Goal: Task Accomplishment & Management: Use online tool/utility

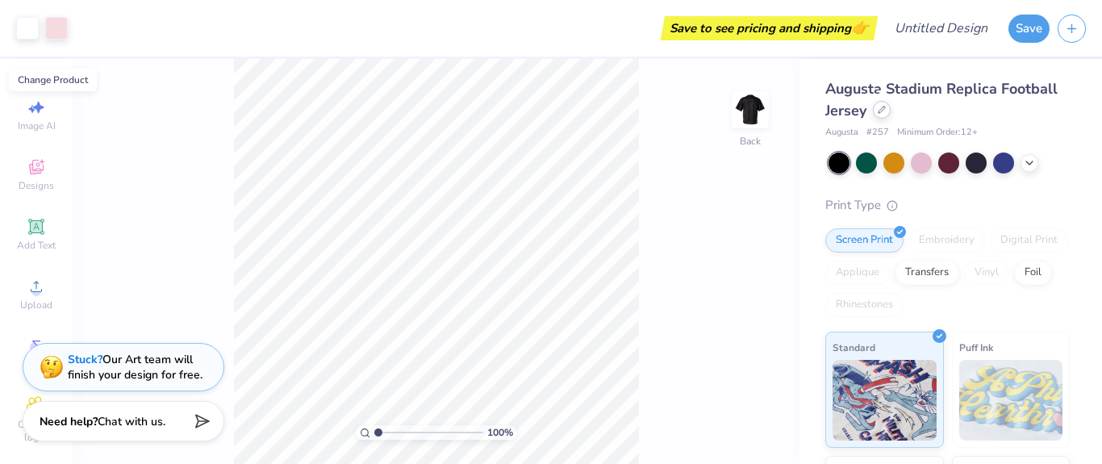
click at [880, 113] on icon at bounding box center [882, 109] width 6 height 6
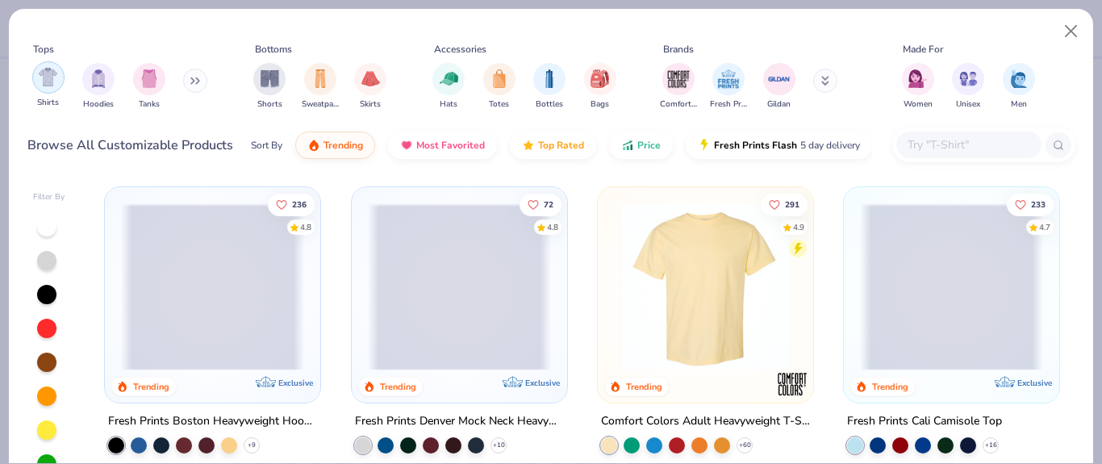
click at [48, 85] on img "filter for Shirts" at bounding box center [48, 77] width 19 height 19
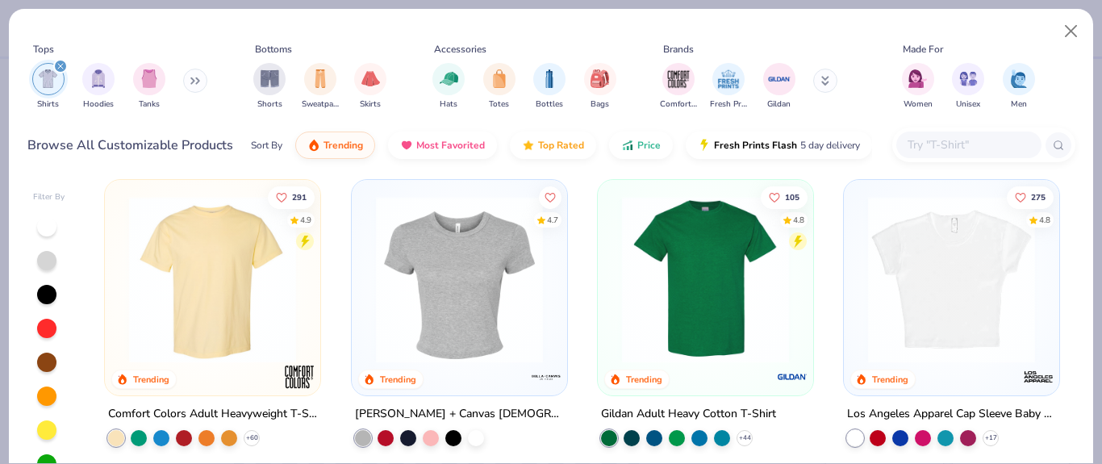
scroll to position [9, 0]
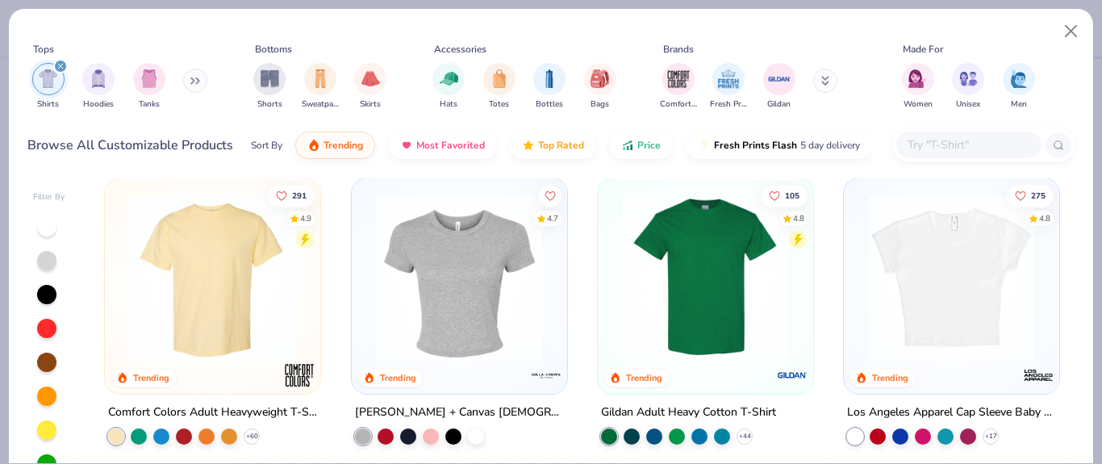
click at [211, 327] on img at bounding box center [212, 277] width 183 height 167
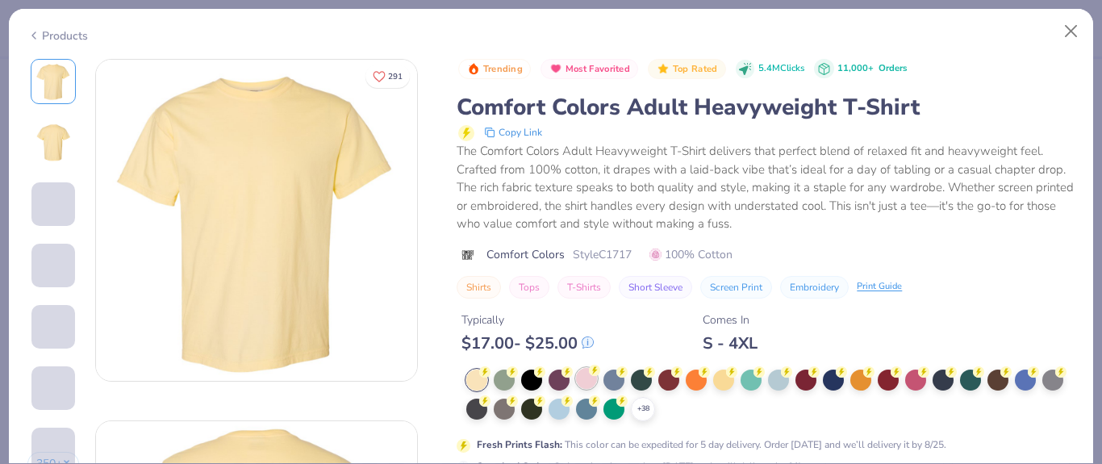
click at [591, 379] on div at bounding box center [586, 378] width 21 height 21
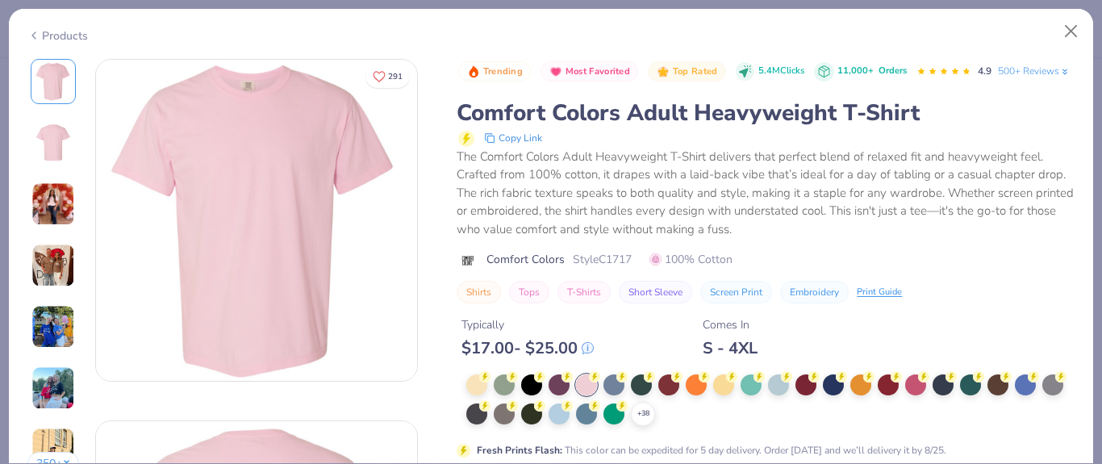
click at [52, 344] on img at bounding box center [53, 327] width 44 height 44
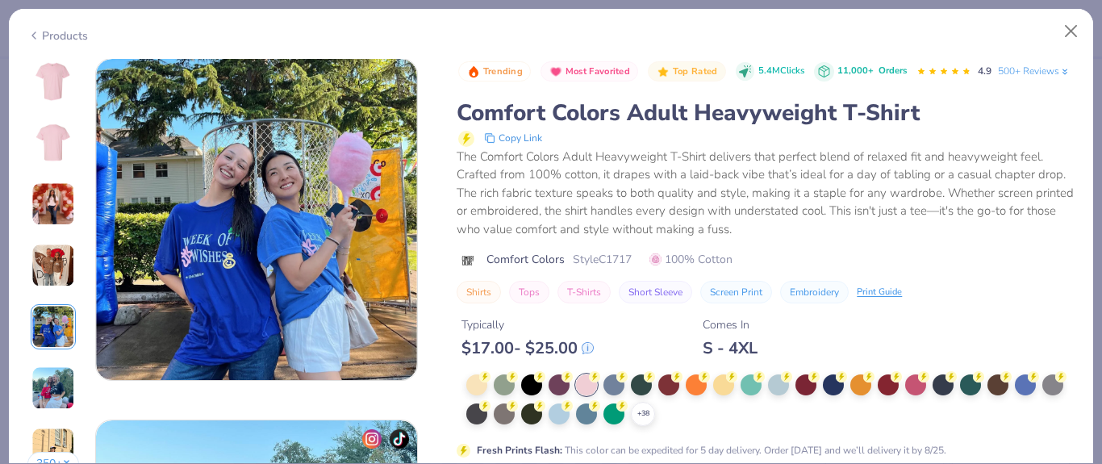
click at [55, 289] on div "350 +" at bounding box center [53, 273] width 52 height 429
click at [55, 268] on img at bounding box center [53, 266] width 44 height 44
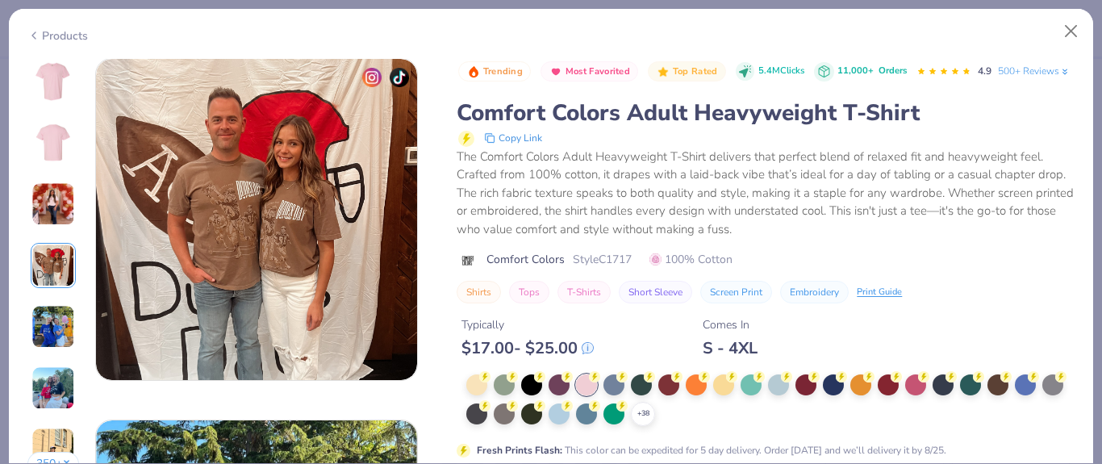
click at [58, 215] on img at bounding box center [53, 204] width 44 height 44
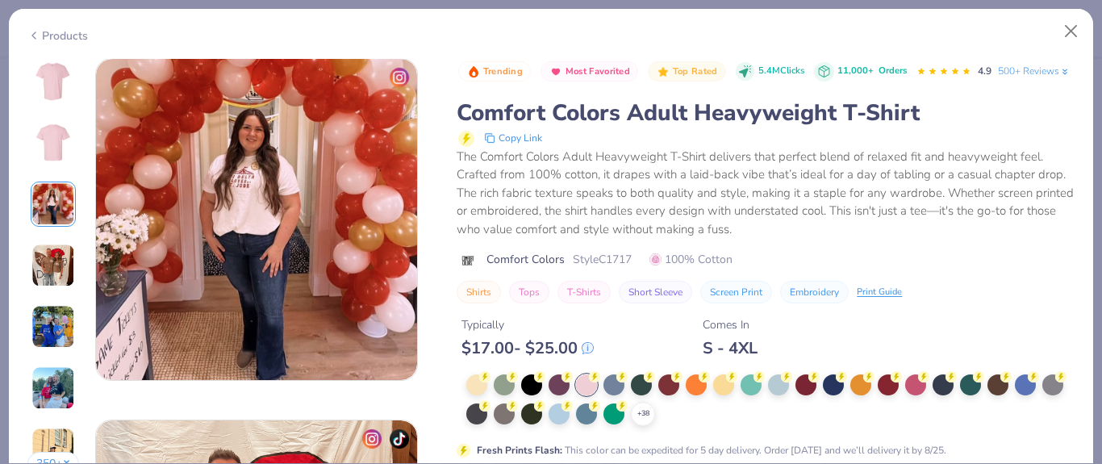
click at [52, 91] on img at bounding box center [53, 81] width 39 height 39
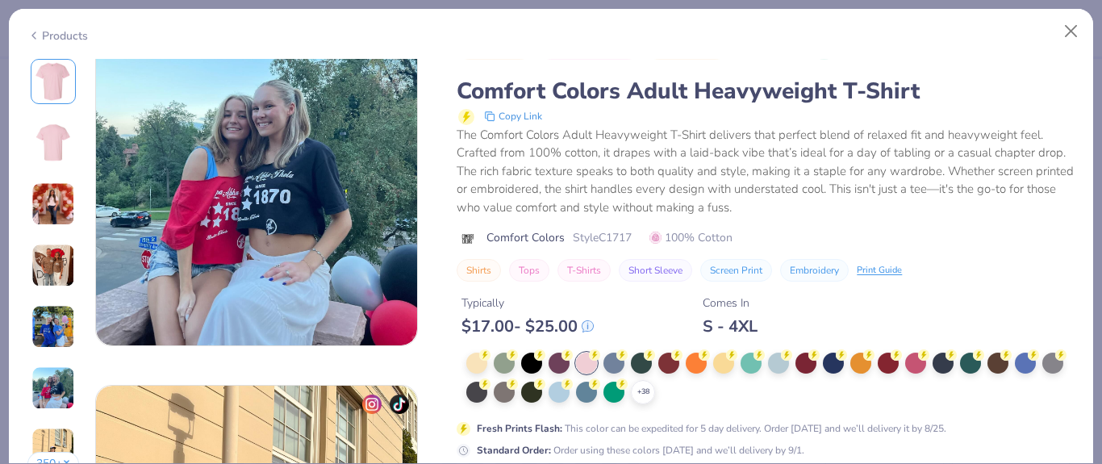
scroll to position [2024, 0]
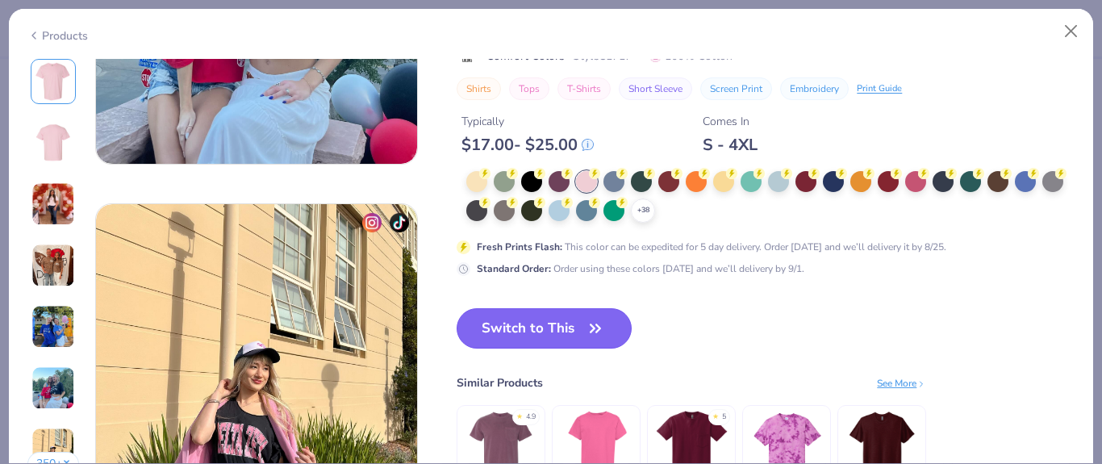
click at [527, 327] on button "Switch to This" at bounding box center [544, 328] width 175 height 40
click at [526, 332] on button "Switch to This" at bounding box center [544, 328] width 175 height 40
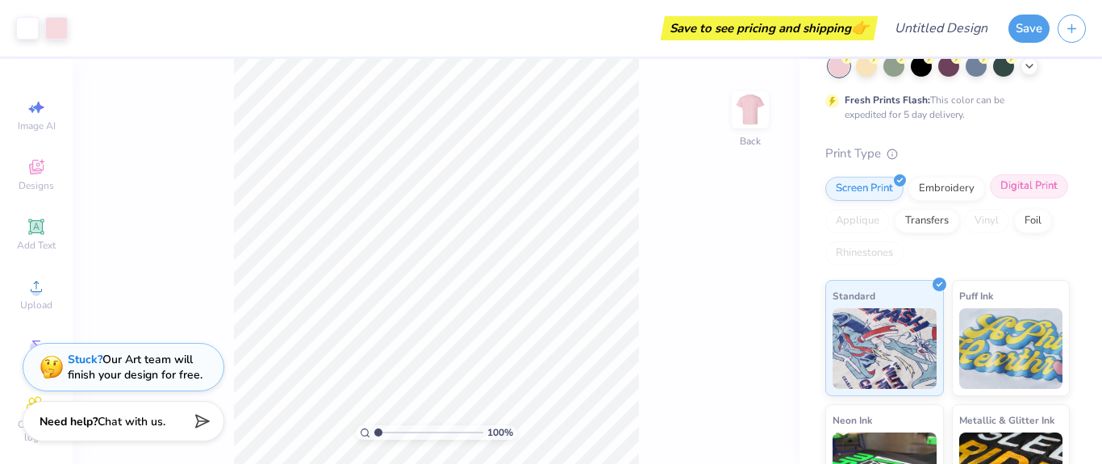
scroll to position [98, 0]
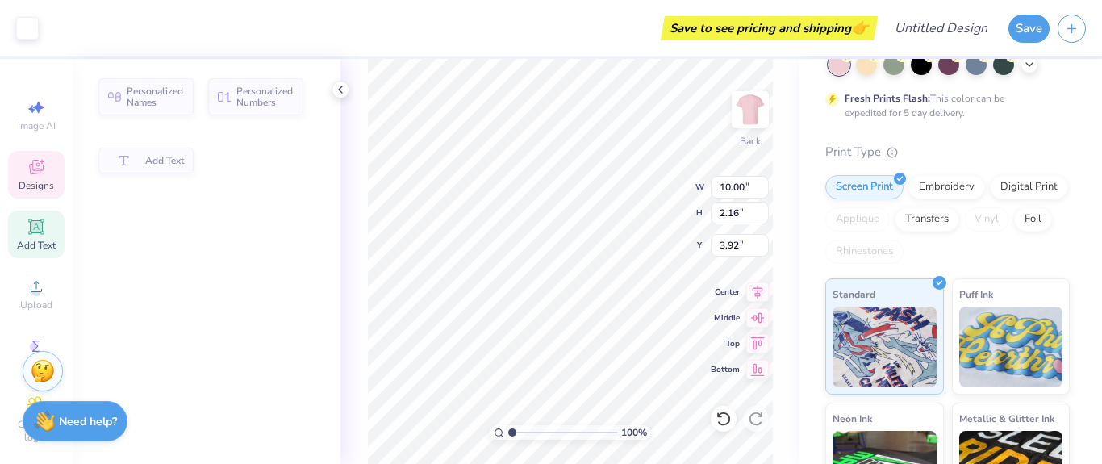
type input "2.16"
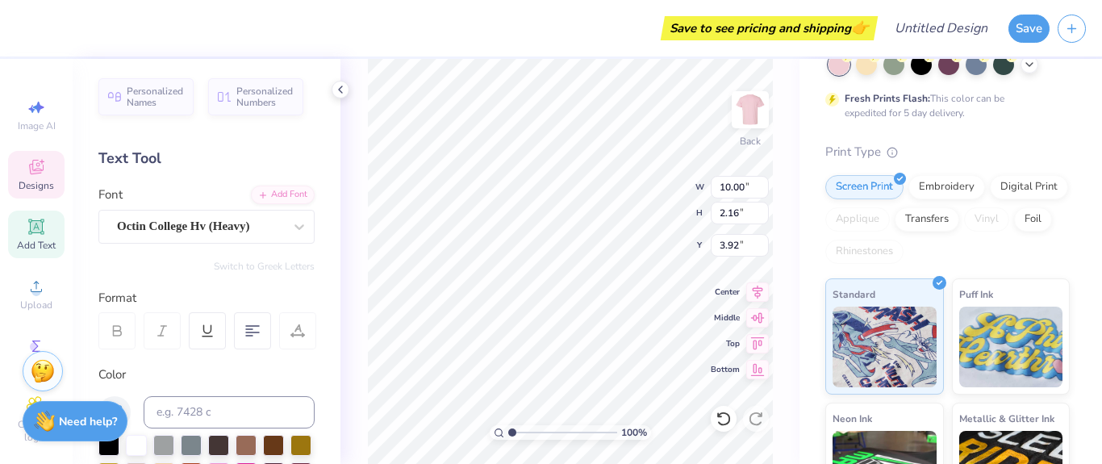
scroll to position [14, 2]
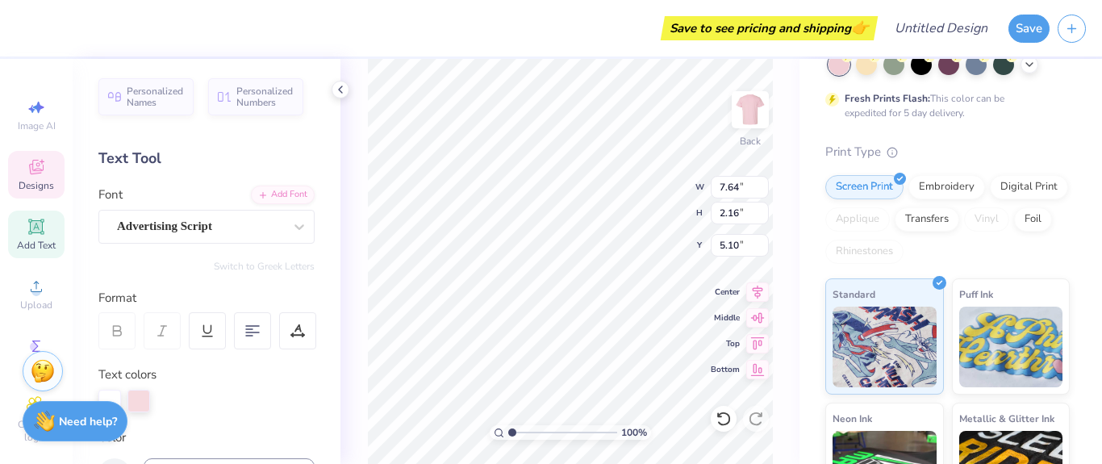
type input "7.64"
type input "1.67"
type input "5.10"
click at [727, 421] on icon at bounding box center [724, 419] width 16 height 16
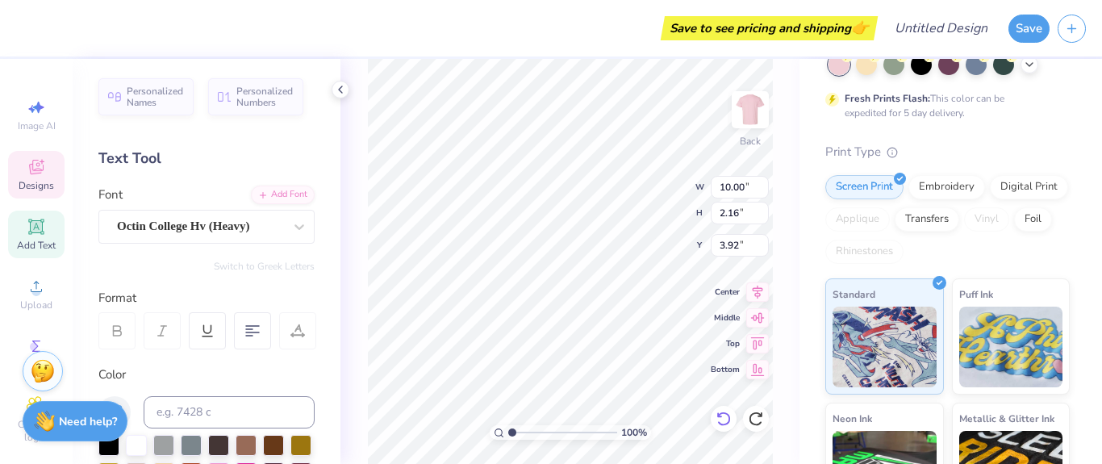
scroll to position [14, 4]
type textarea "[PERSON_NAME] NORTH"
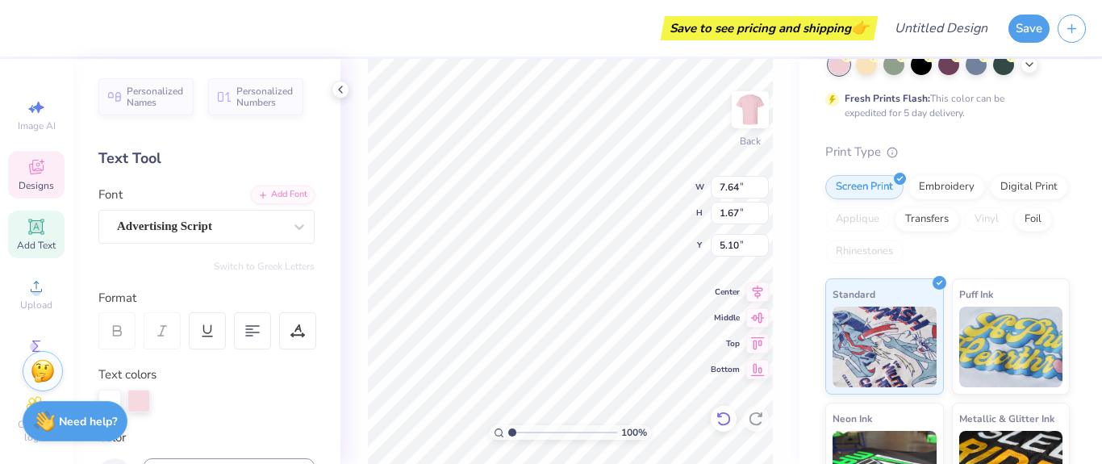
type input "7.64"
type input "1.67"
type input "5.10"
type textarea "Powderpuff"
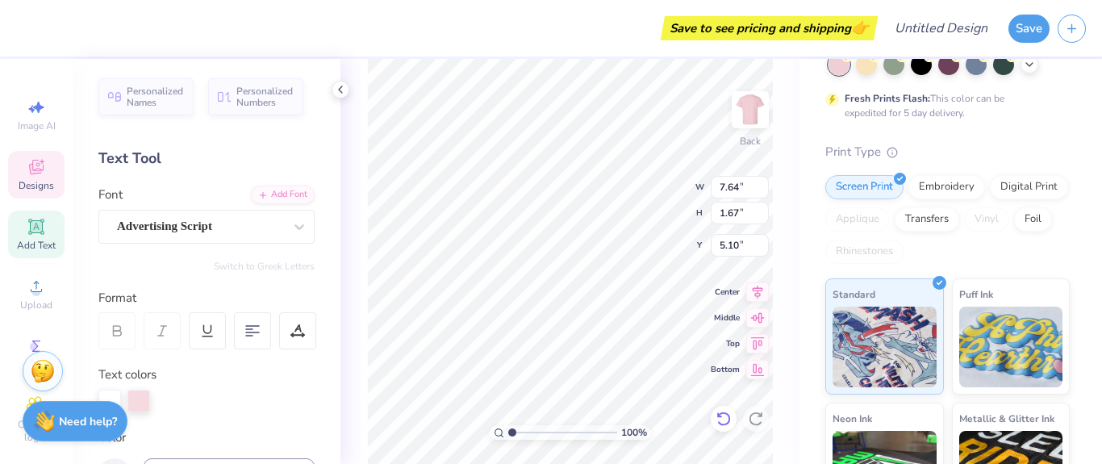
scroll to position [14, 4]
click at [347, 274] on div "100 % Back W 7.64 7.64 " H 1.67 1.67 " Y 5.10 5.10 " Center Middle Top Bottom" at bounding box center [569, 261] width 459 height 405
click at [29, 164] on icon at bounding box center [36, 166] width 19 height 19
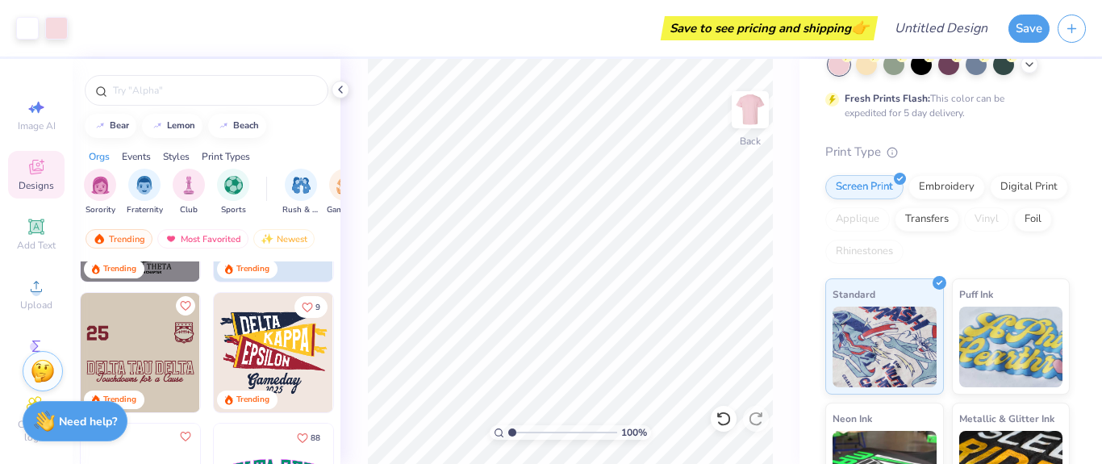
scroll to position [1930, 0]
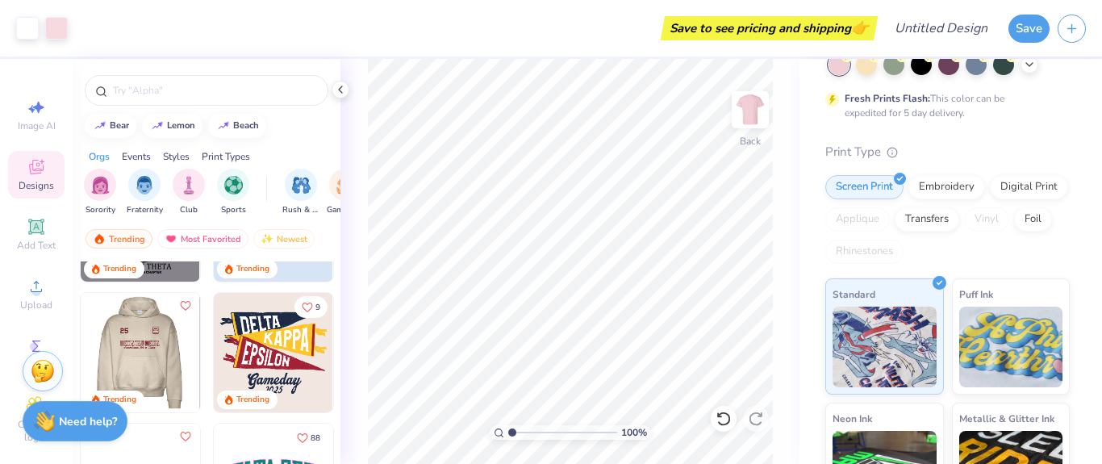
click at [81, 365] on img at bounding box center [20, 352] width 119 height 119
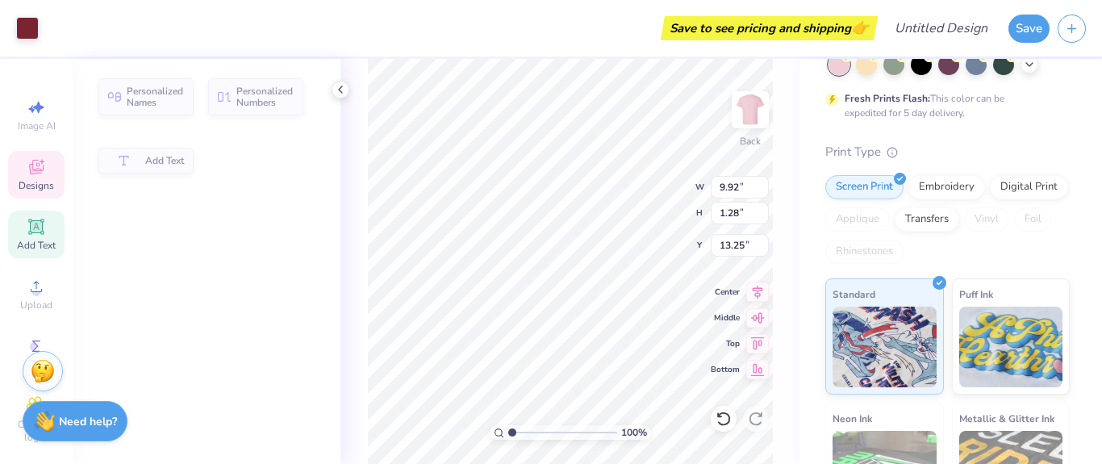
type input "1.28"
type input "13.25"
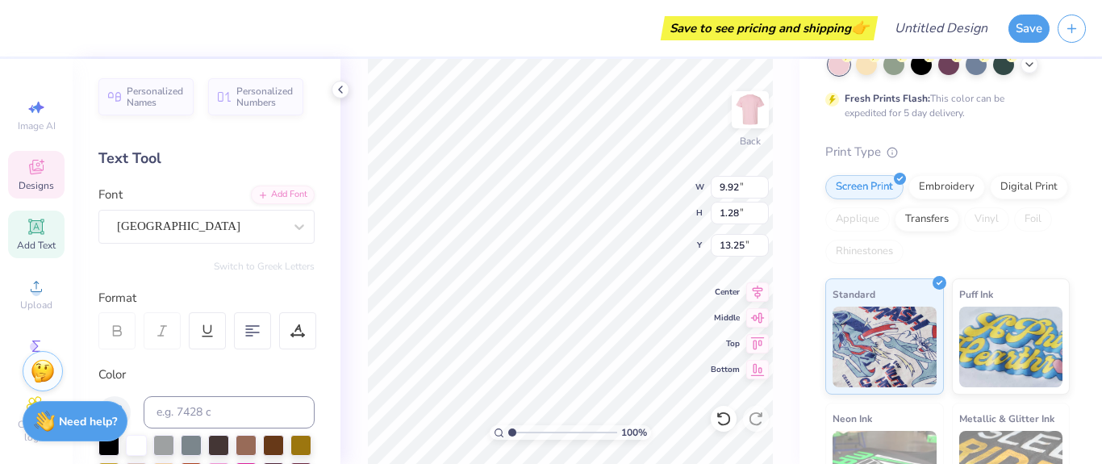
scroll to position [14, 3]
type textarea "[PERSON_NAME] North"
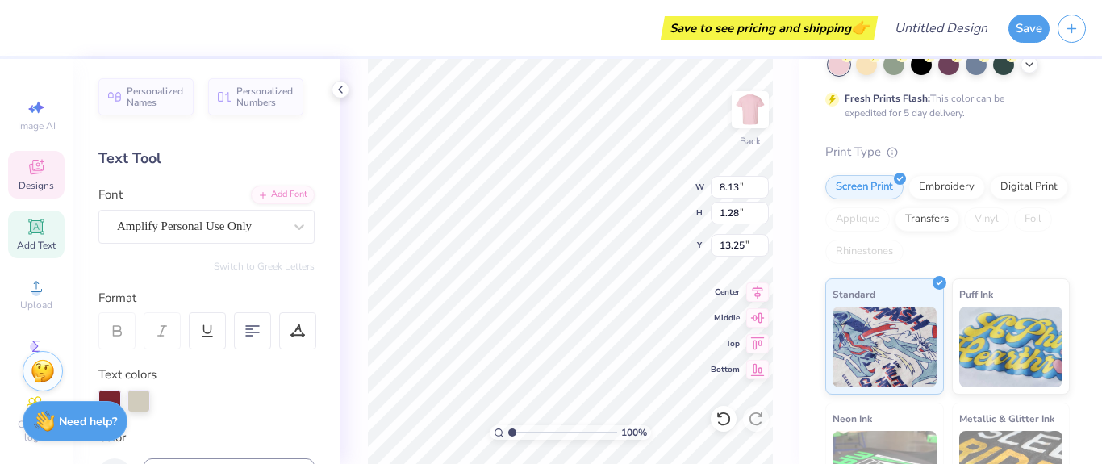
type input "8.13"
type input "0.96"
type input "14.35"
type textarea "TouchdownPowderpuffs for a Cause"
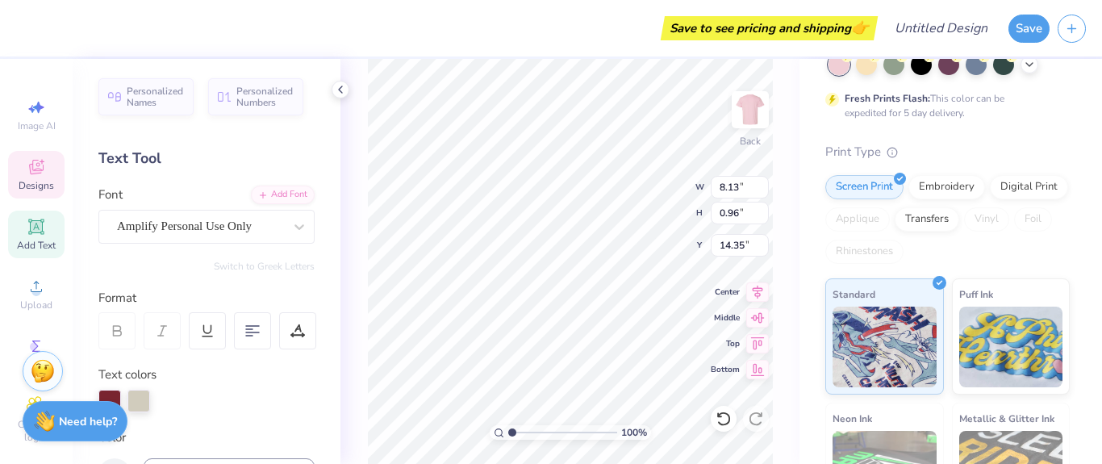
scroll to position [14, 4]
type textarea "Powderpuff"
click at [110, 396] on div at bounding box center [109, 401] width 23 height 23
click at [110, 400] on div at bounding box center [109, 401] width 23 height 23
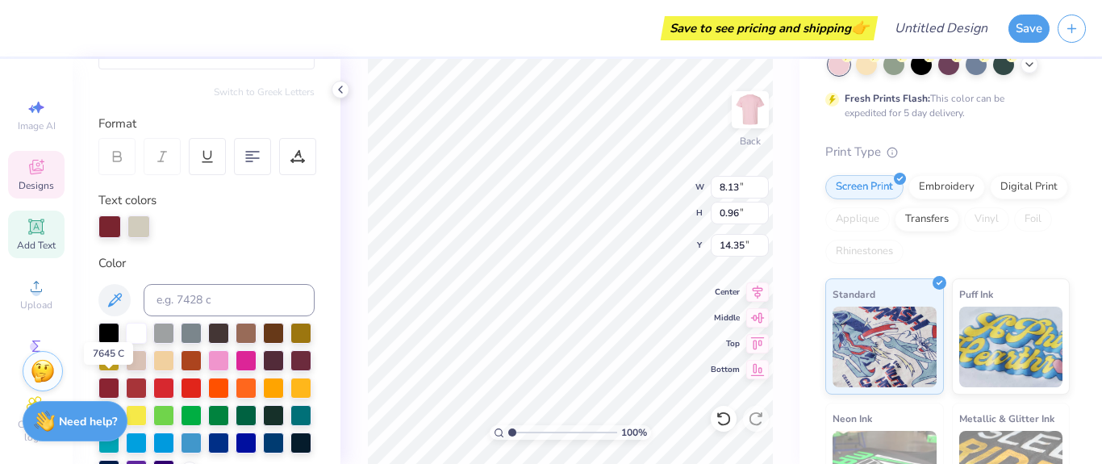
scroll to position [177, 0]
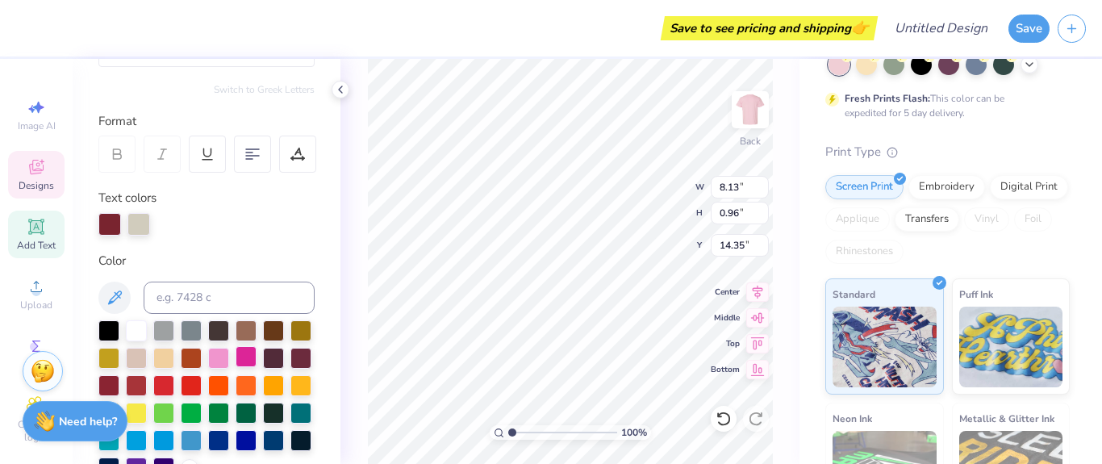
click at [257, 359] on div at bounding box center [246, 356] width 21 height 21
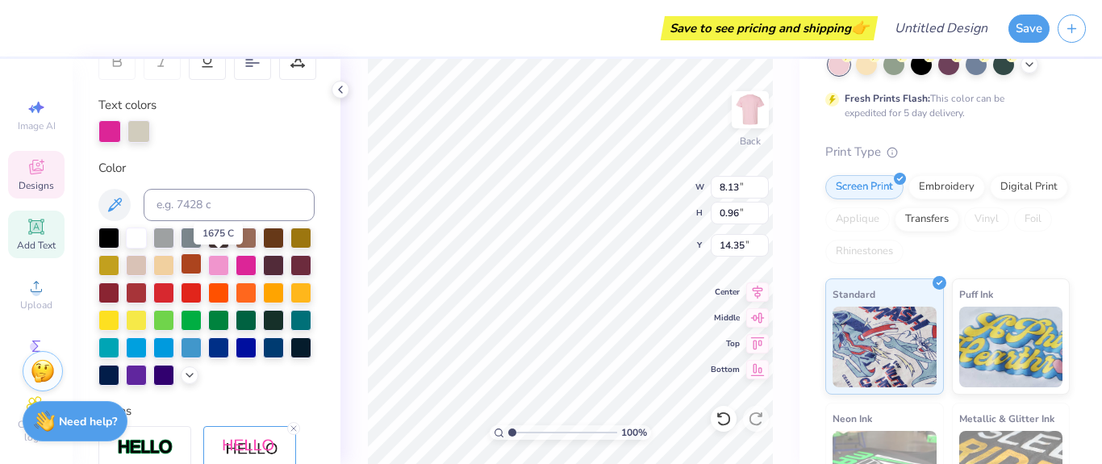
scroll to position [269, 0]
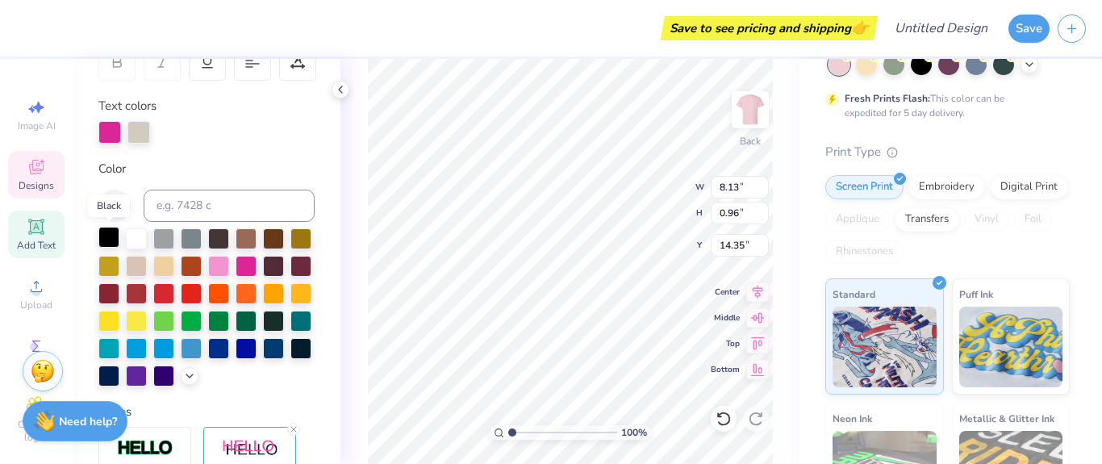
click at [110, 237] on div at bounding box center [108, 237] width 21 height 21
click at [140, 238] on div at bounding box center [136, 237] width 21 height 21
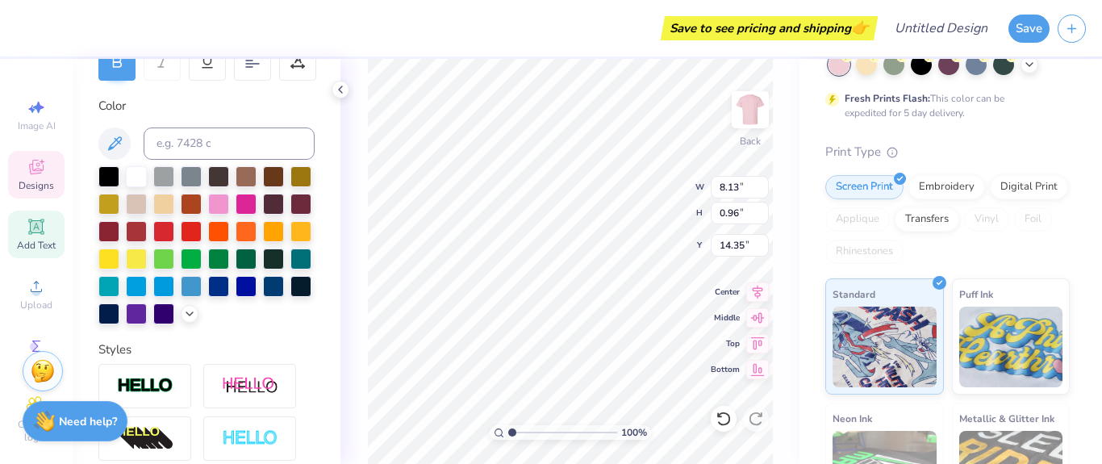
type input "1.98"
type input "1.35"
type input "10.01"
click at [136, 174] on div at bounding box center [136, 175] width 21 height 21
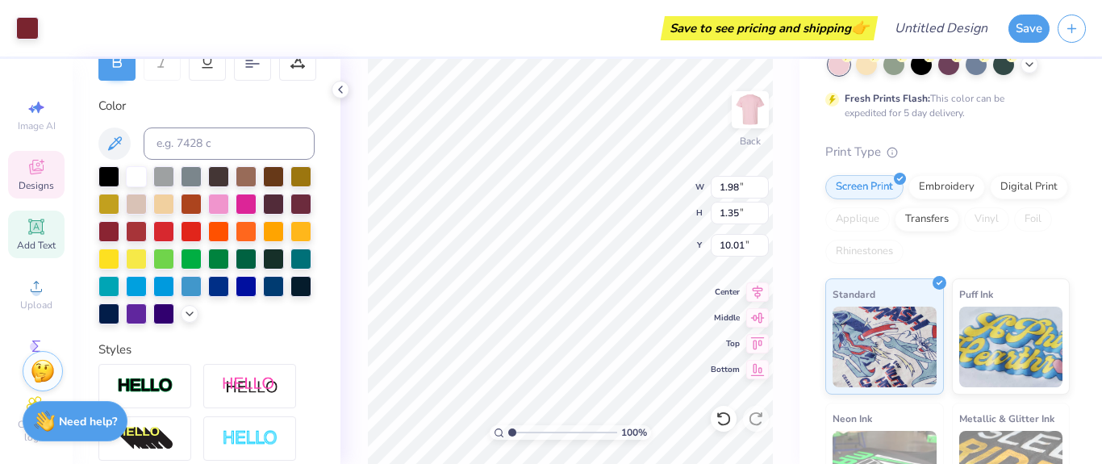
type input "1.83"
type input "1.14"
type input "10.18"
click at [137, 181] on div at bounding box center [136, 175] width 21 height 21
click at [140, 179] on div at bounding box center [136, 175] width 21 height 21
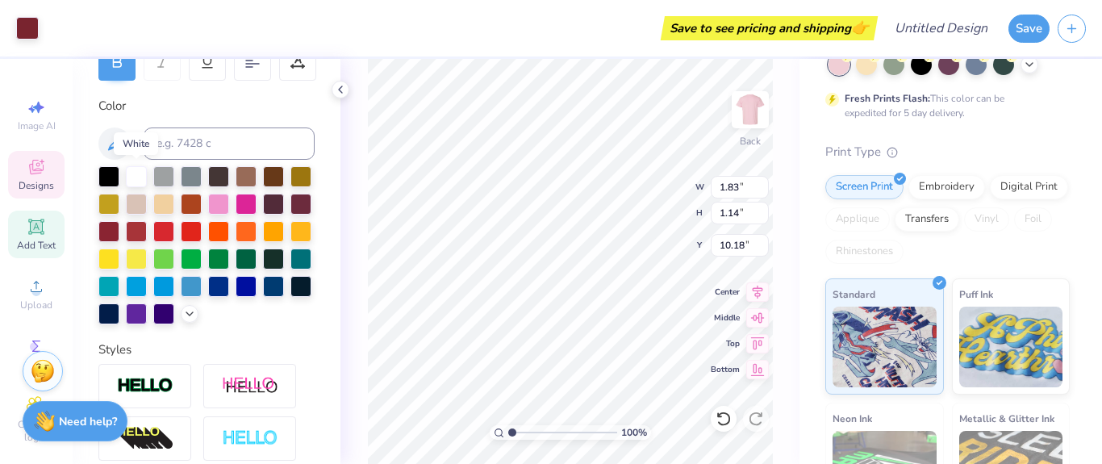
click at [136, 175] on div at bounding box center [136, 176] width 21 height 21
click at [365, 300] on div "100 % Back W 1.83 1.83 " H 1.14 1.14 " Y 10.18 10.18 " Center Middle Top Bottom" at bounding box center [569, 261] width 459 height 405
click at [133, 173] on div at bounding box center [136, 175] width 21 height 21
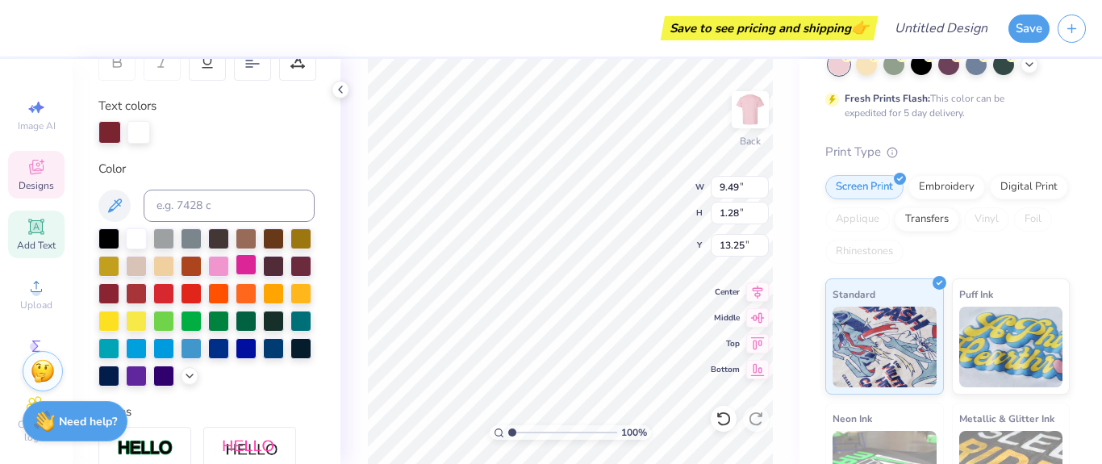
click at [257, 269] on div at bounding box center [246, 264] width 21 height 21
click at [257, 266] on div at bounding box center [246, 264] width 21 height 21
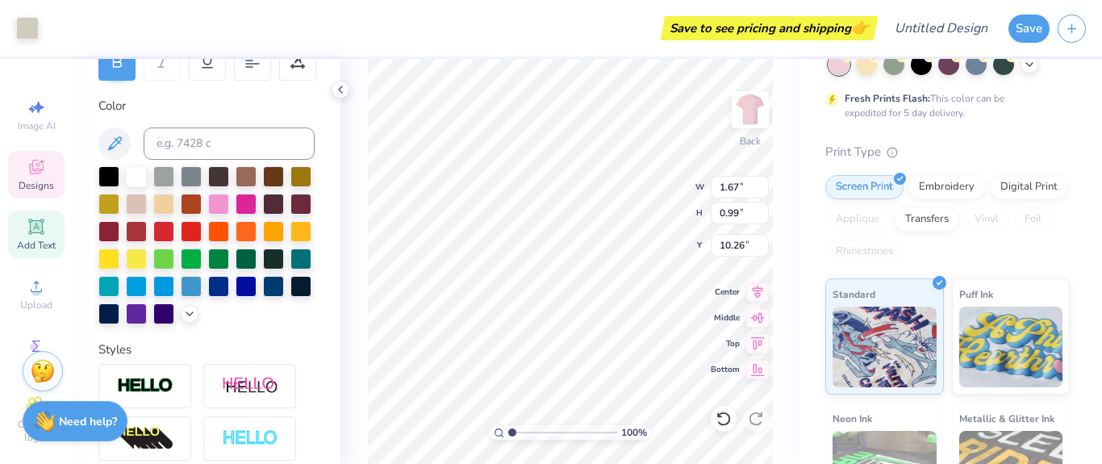
type input "1.67"
type input "0.99"
type input "10.26"
click at [135, 171] on div at bounding box center [136, 175] width 21 height 21
click at [136, 175] on div at bounding box center [136, 176] width 21 height 21
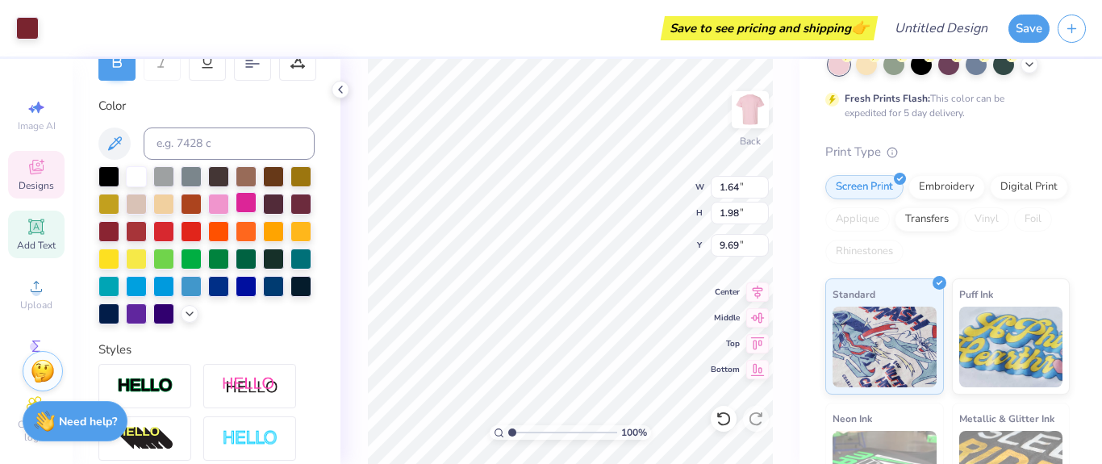
click at [161, 178] on div at bounding box center [163, 176] width 21 height 21
click at [257, 202] on div at bounding box center [246, 202] width 21 height 21
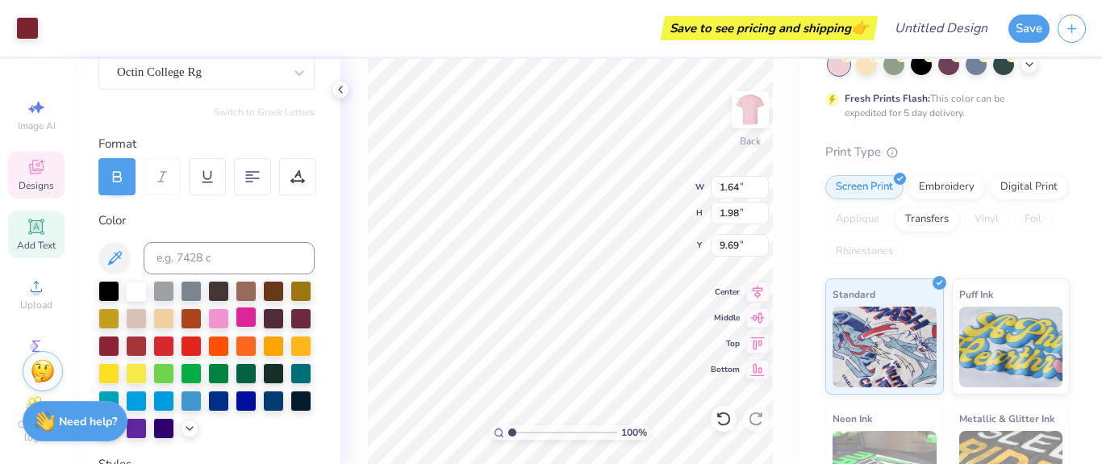
scroll to position [157, 0]
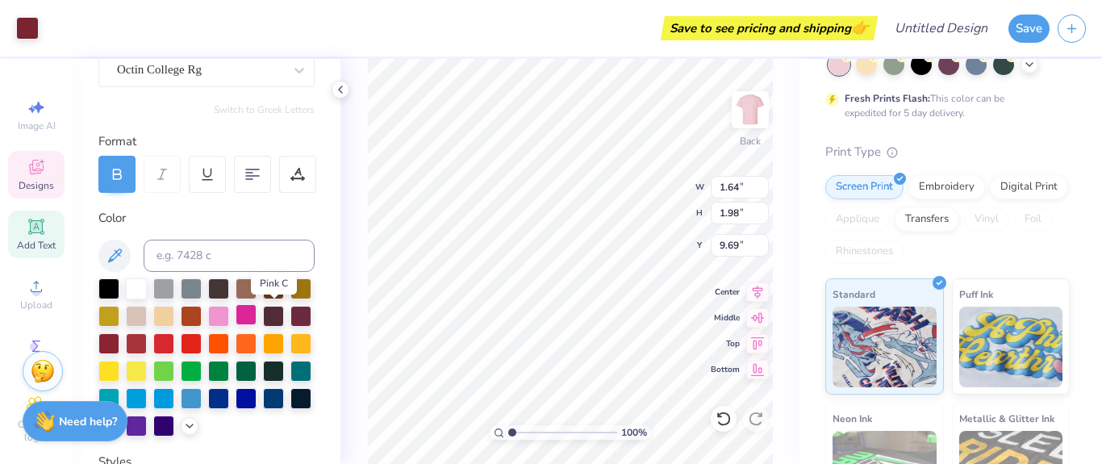
click at [257, 315] on div at bounding box center [246, 314] width 21 height 21
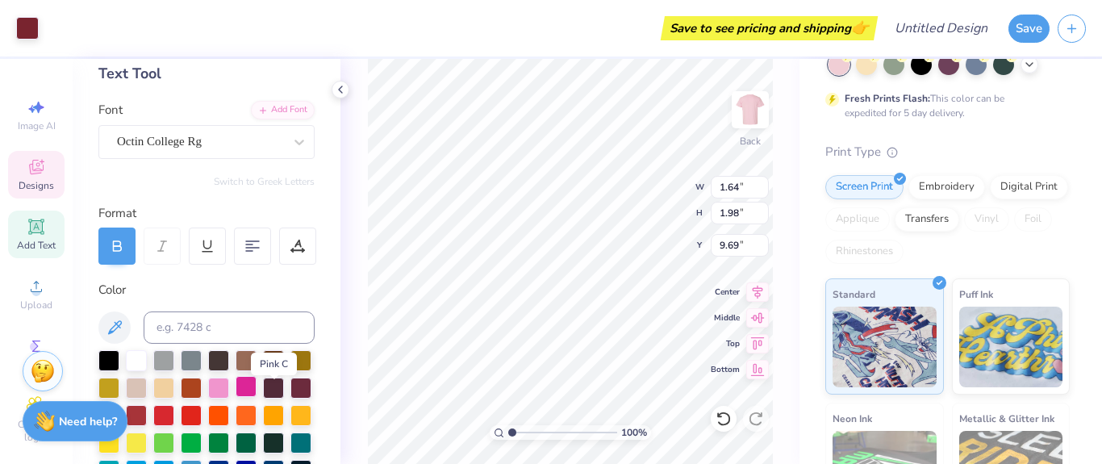
scroll to position [85, 0]
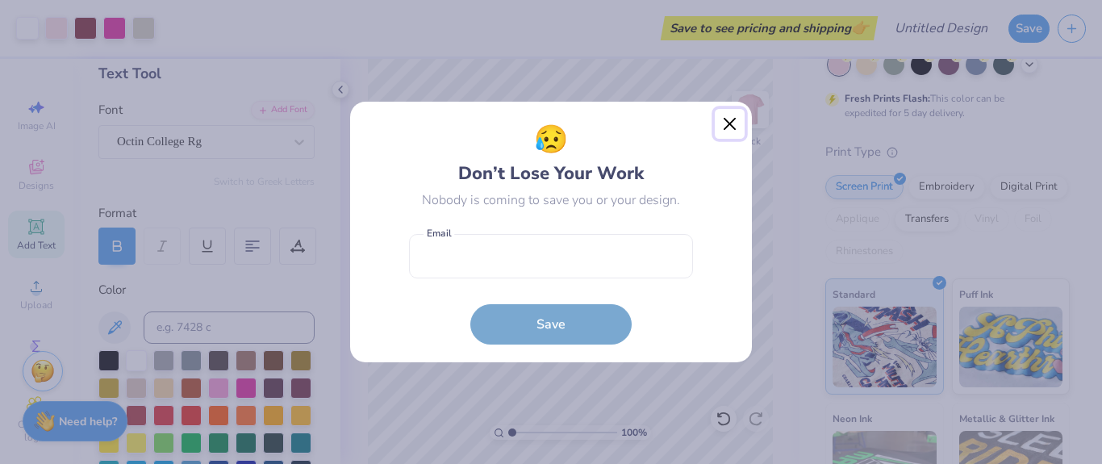
click at [732, 130] on button "Close" at bounding box center [730, 124] width 31 height 31
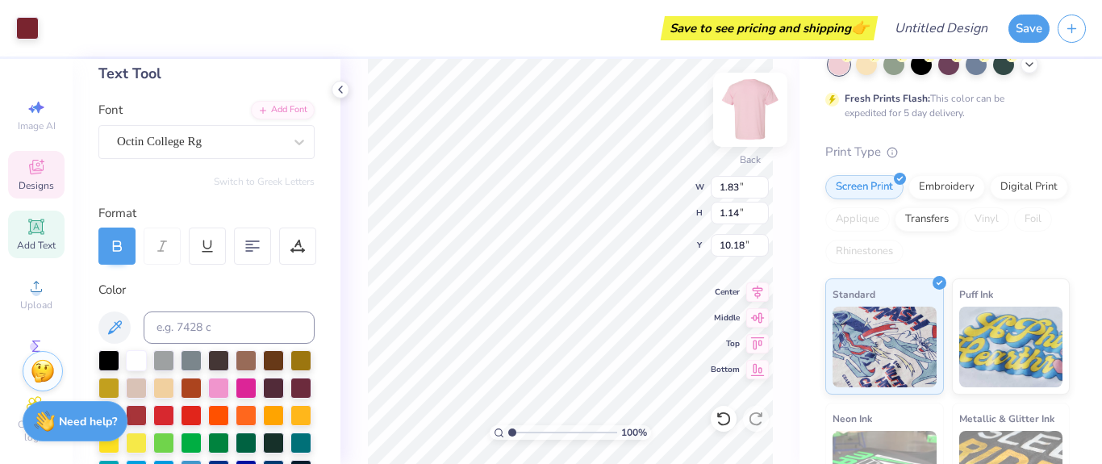
type input "1.83"
type input "1.14"
type input "10.18"
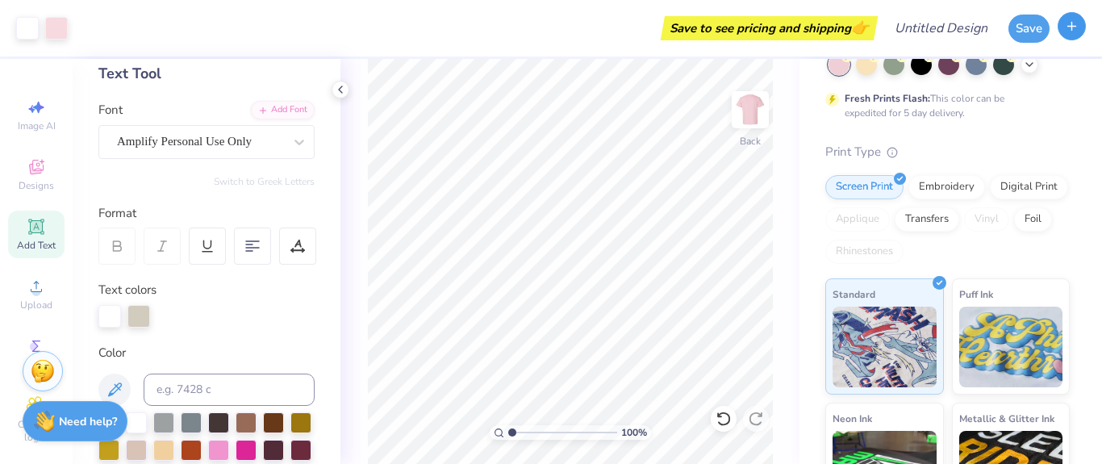
click at [1072, 31] on icon "button" at bounding box center [1072, 26] width 14 height 14
click at [23, 178] on div "Designs" at bounding box center [36, 175] width 56 height 48
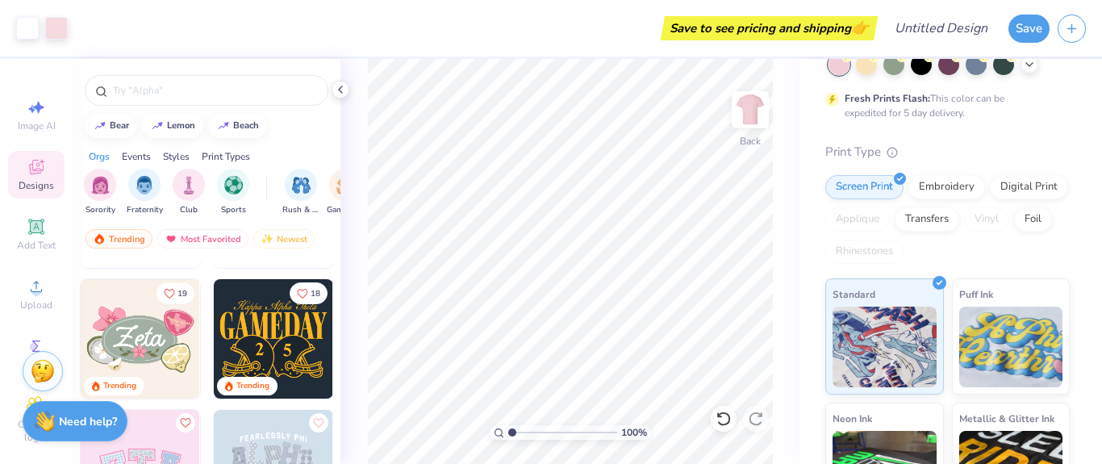
scroll to position [244, 0]
click at [238, 335] on img at bounding box center [273, 338] width 119 height 119
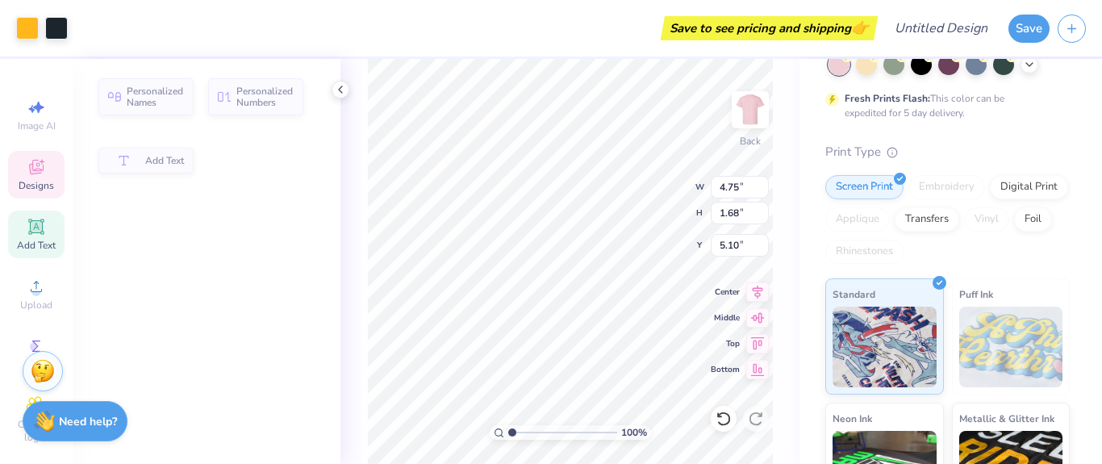
type input "4.75"
type input "1.68"
type input "5.10"
type input "5.27"
type input "3.83"
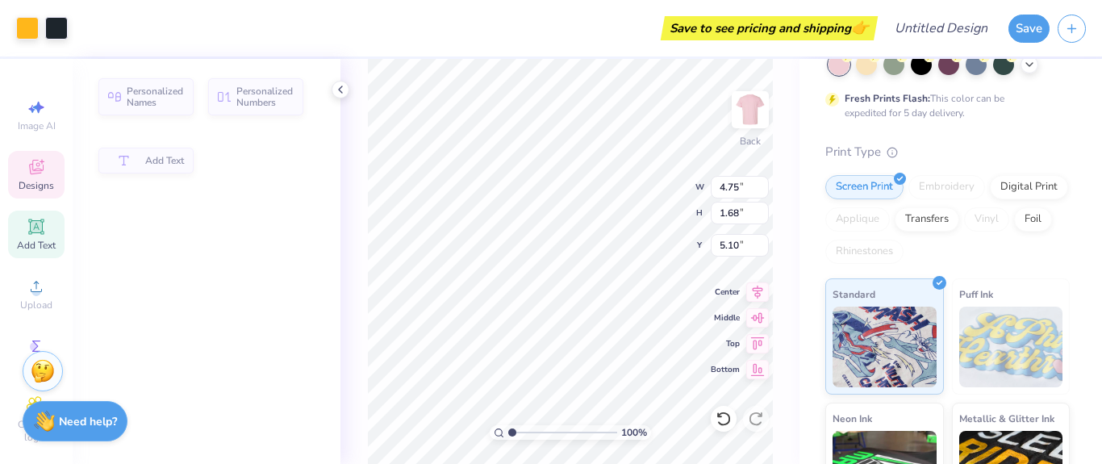
type input "8.67"
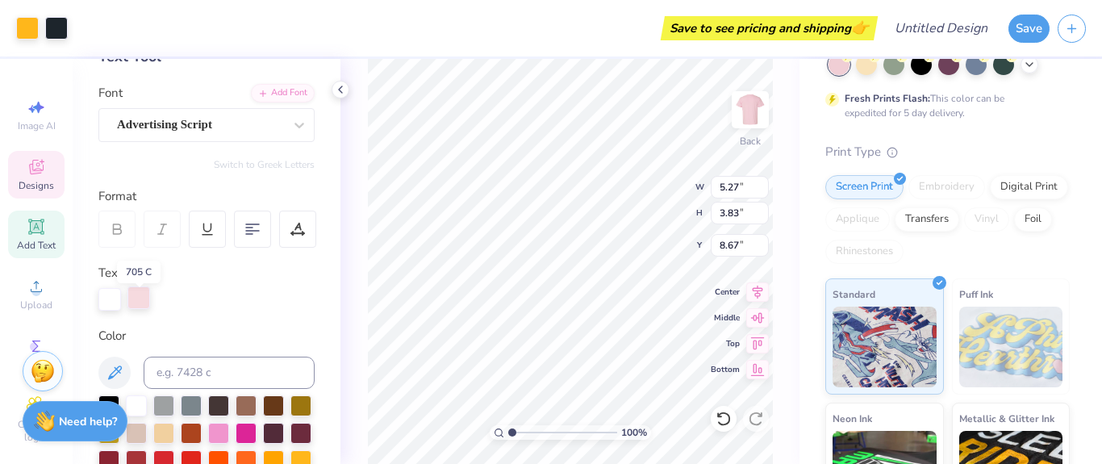
scroll to position [111, 0]
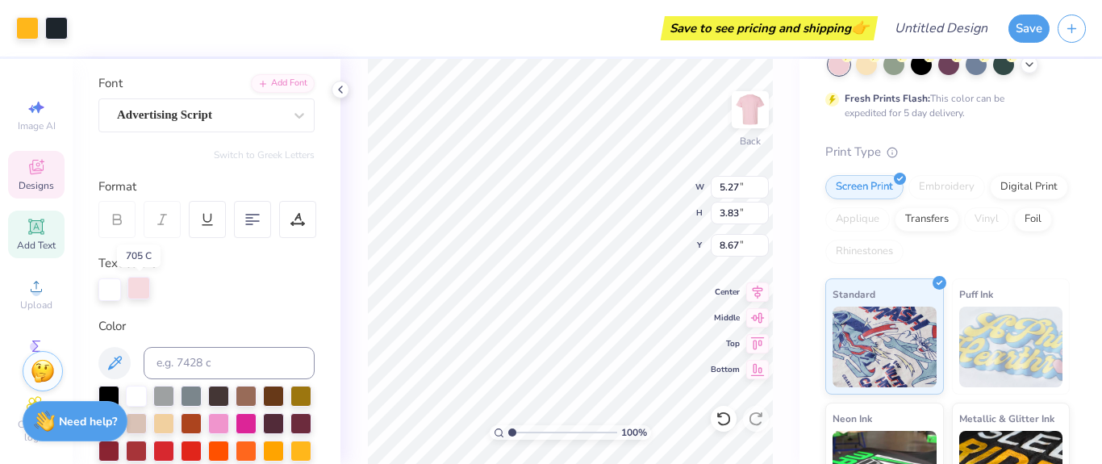
click at [139, 288] on div at bounding box center [138, 288] width 23 height 23
click at [114, 288] on div at bounding box center [109, 288] width 23 height 23
click at [133, 390] on div at bounding box center [136, 394] width 21 height 21
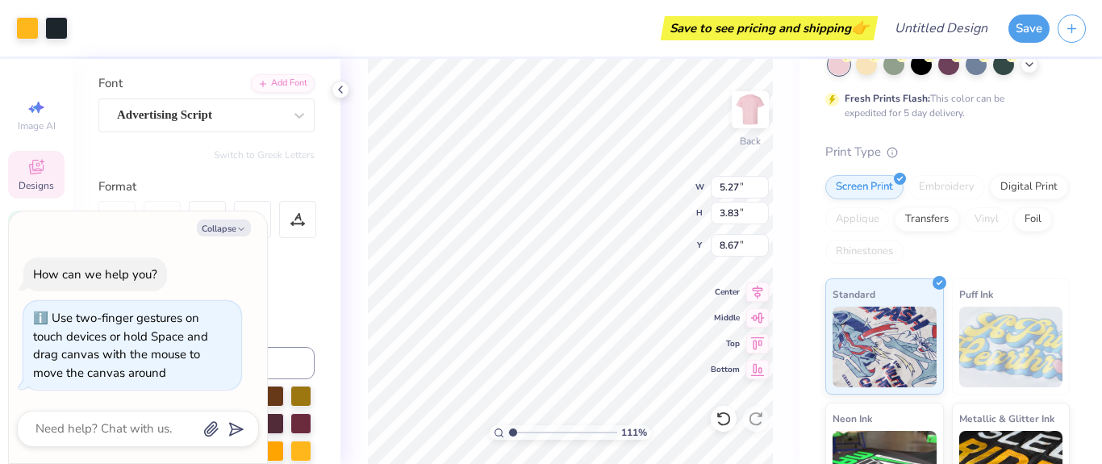
type input "1.10679053508215"
type textarea "x"
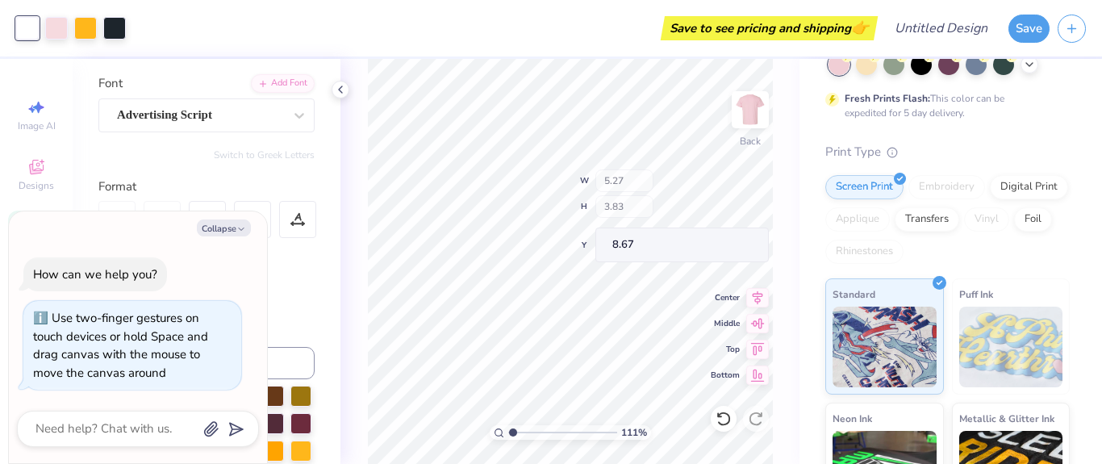
type input "1.10679053508215"
type textarea "x"
type input "1.10679053508215"
type textarea "x"
type input "1.10679053508215"
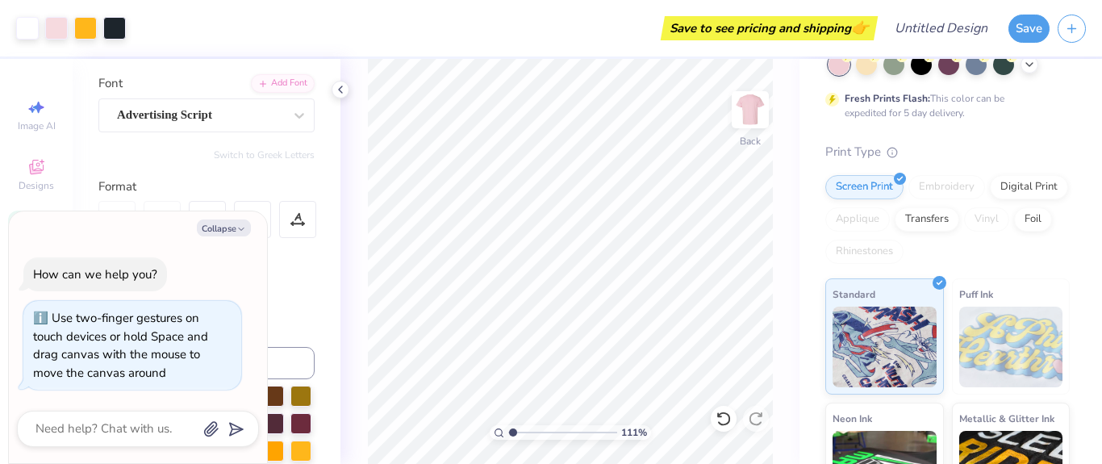
type textarea "x"
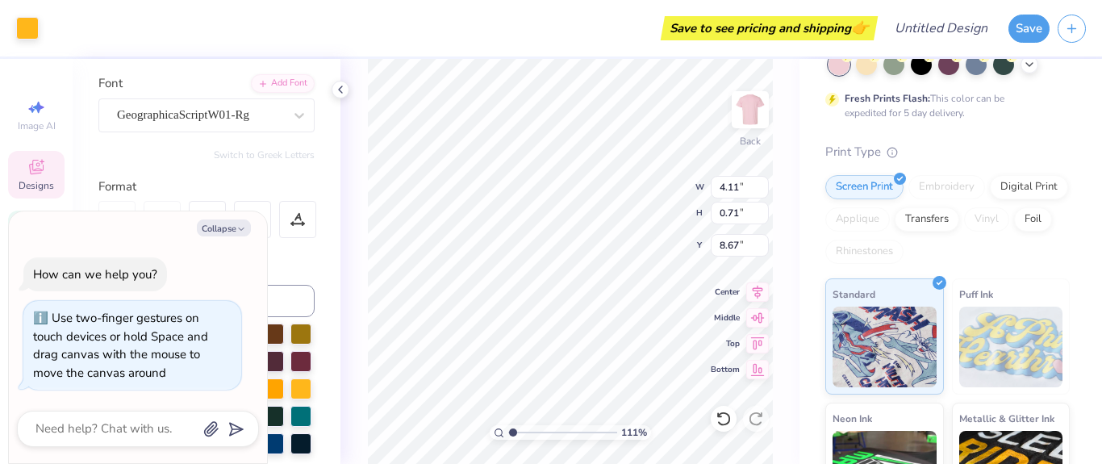
type input "1.10679053508215"
type textarea "x"
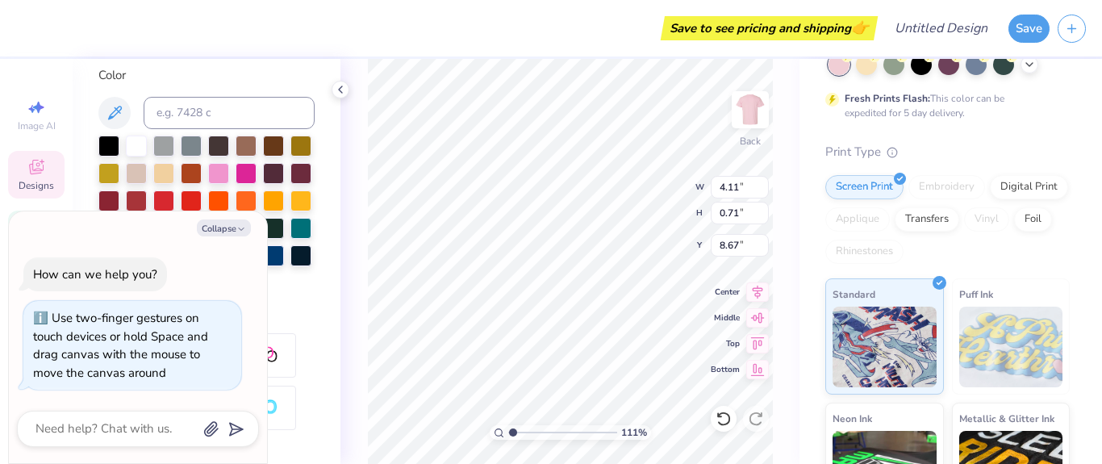
scroll to position [306, 0]
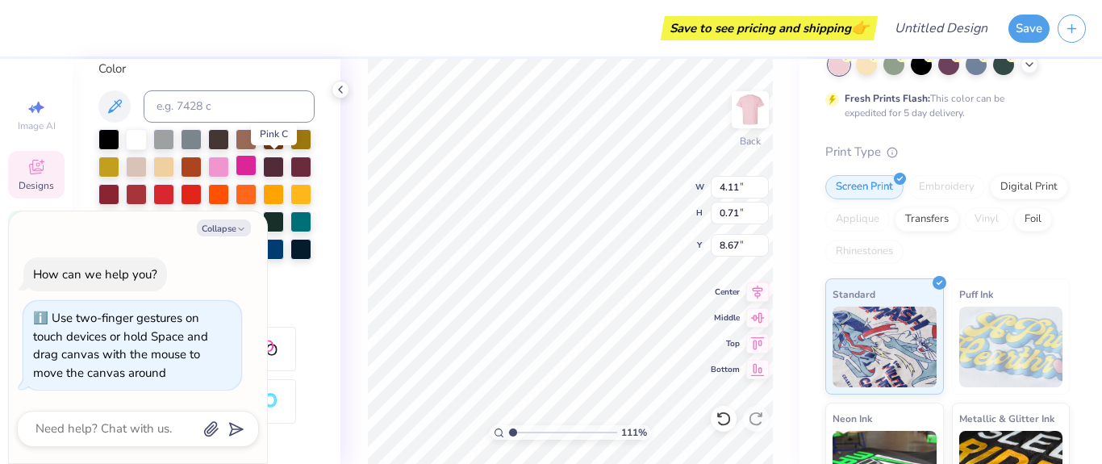
click at [257, 164] on div at bounding box center [246, 165] width 21 height 21
type input "1.10679053508215"
type textarea "x"
type input "1.10679053508215"
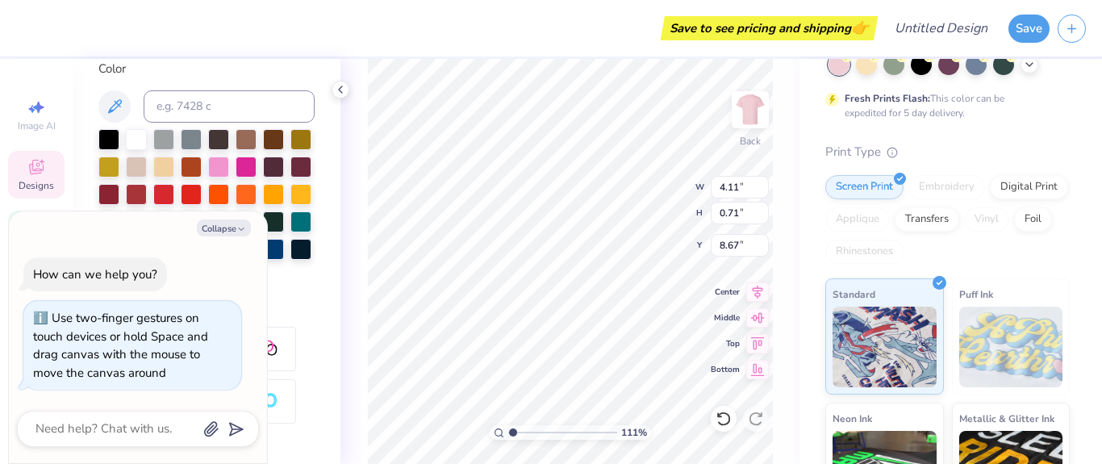
type textarea "x"
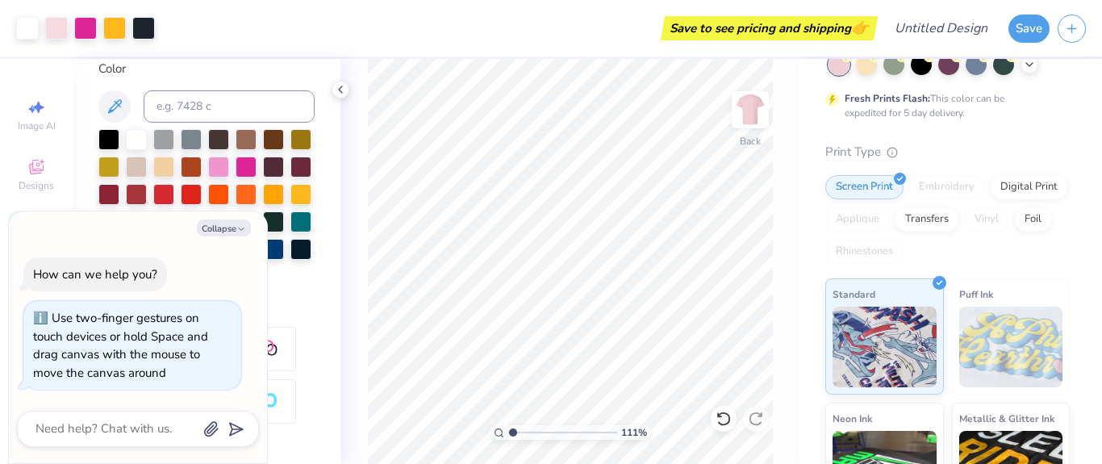
type input "1.10679053508215"
type textarea "x"
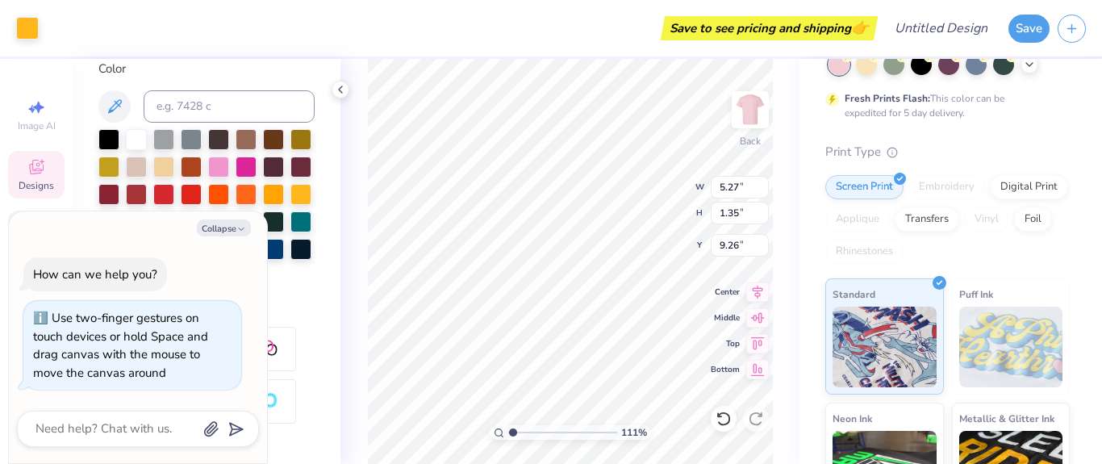
type input "1.10679053508215"
type textarea "x"
click at [257, 166] on div at bounding box center [246, 165] width 21 height 21
type input "1.10679053508215"
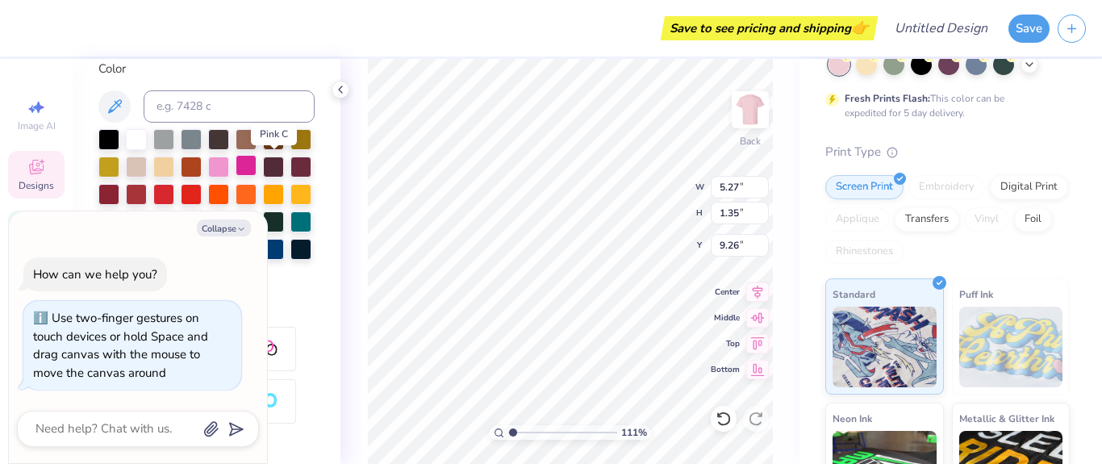
type textarea "x"
type input "1.10679053508215"
type textarea "x"
type input "1.10679053508215"
type textarea "x"
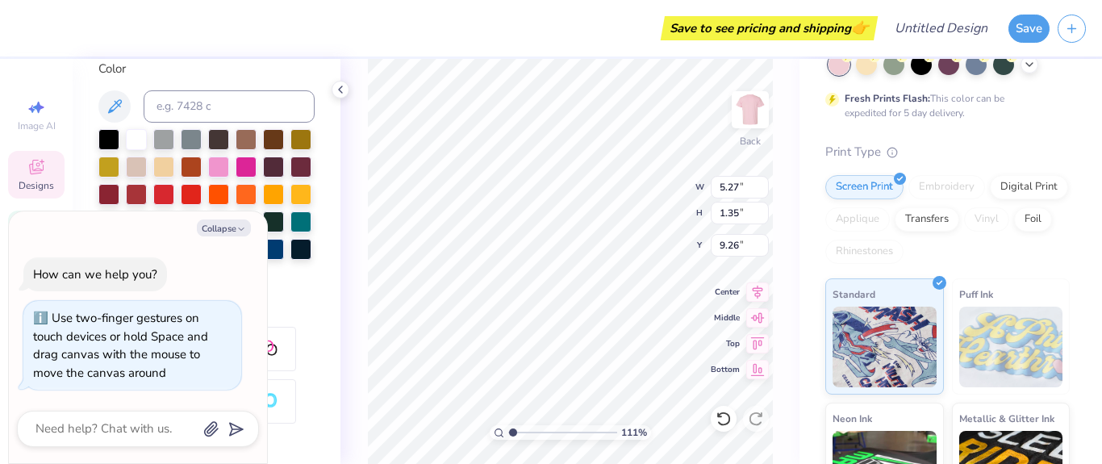
type input "1.10679053508215"
type textarea "x"
type input "1.10679053508215"
type textarea "x"
type input "1.10679053508215"
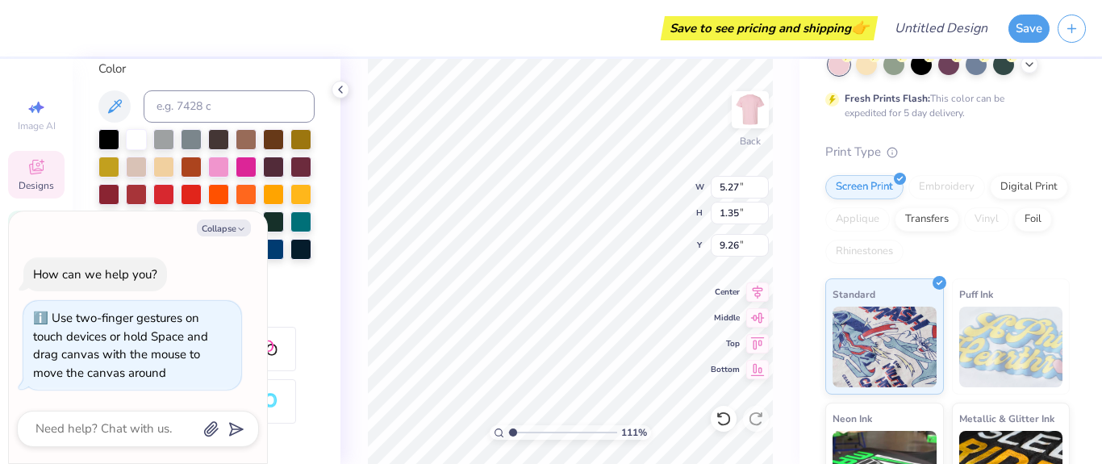
type textarea "x"
type input "1.10679053508215"
type textarea "x"
type input "1.10679053508215"
type textarea "x"
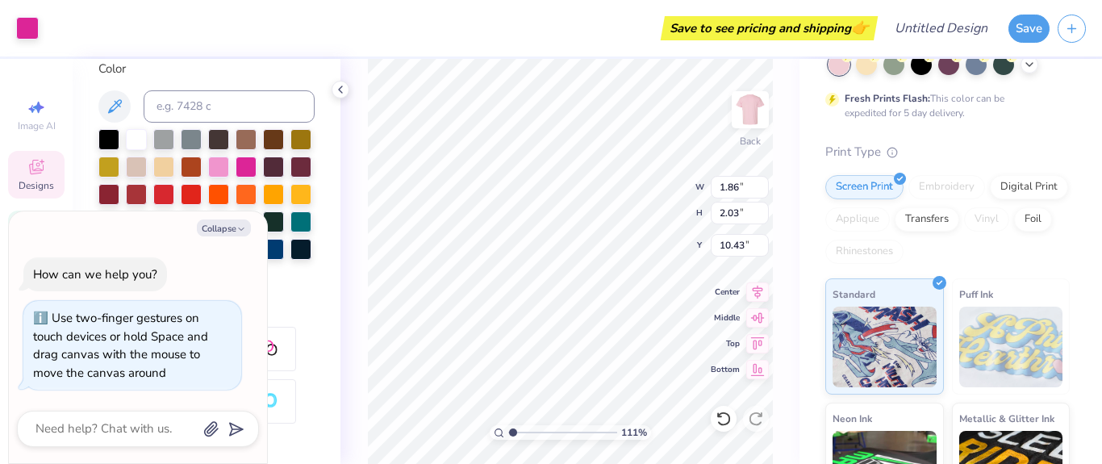
type input "1.86"
type input "2.03"
type input "10.43"
type input "1.10679053508215"
type textarea "x"
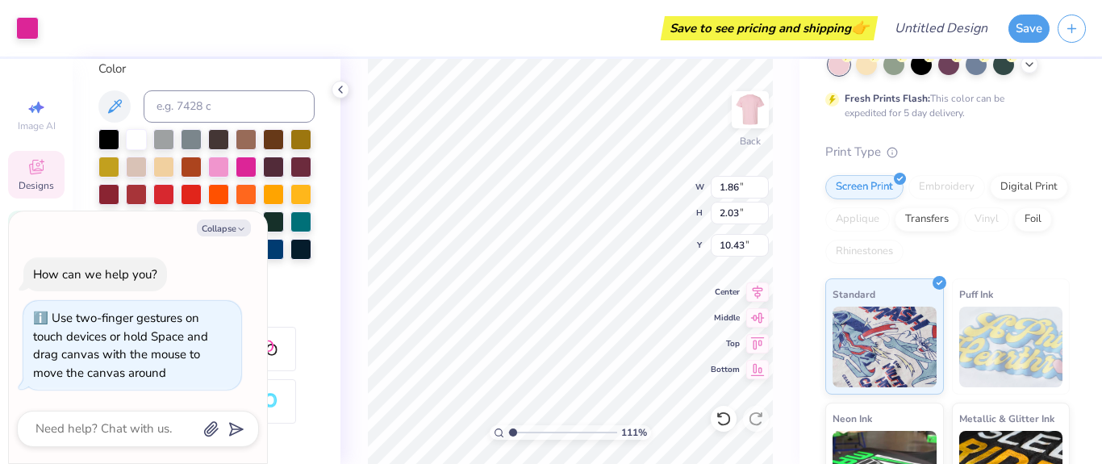
type input "5.27"
type input "1.35"
type input "9.26"
type input "1.10679053508215"
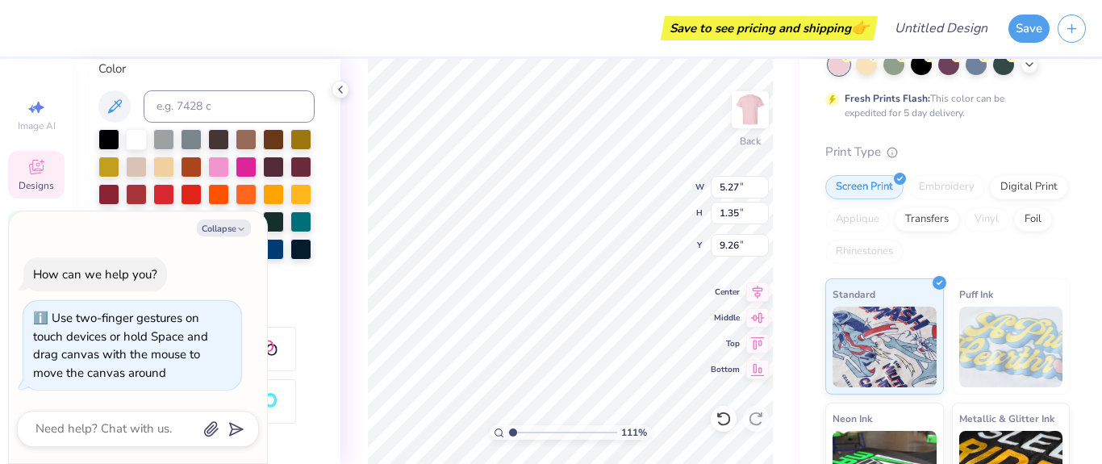
type textarea "x"
type input "1.10679053508215"
type textarea "x"
type input "1.10679053508215"
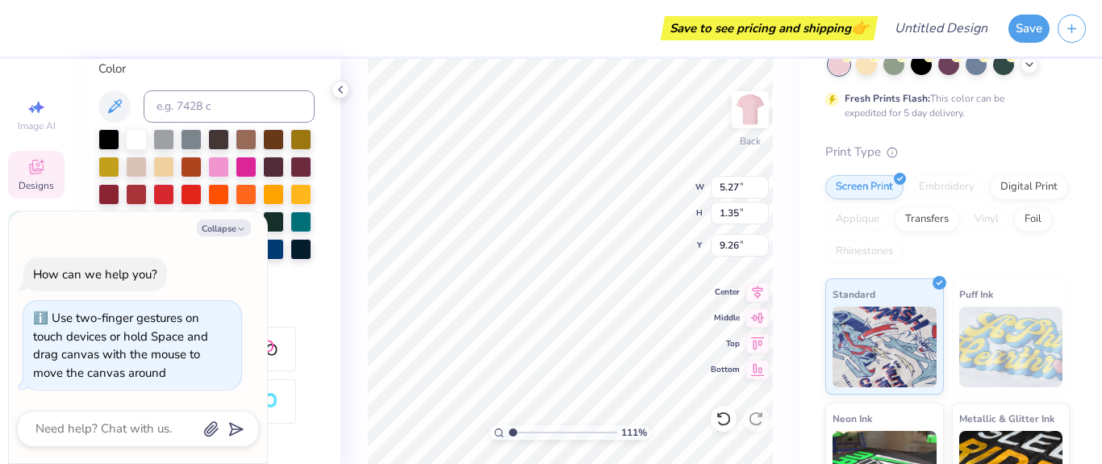
type textarea "x"
type input "1.10679053508215"
type textarea "x"
type textarea "G"
type input "1.10679053508215"
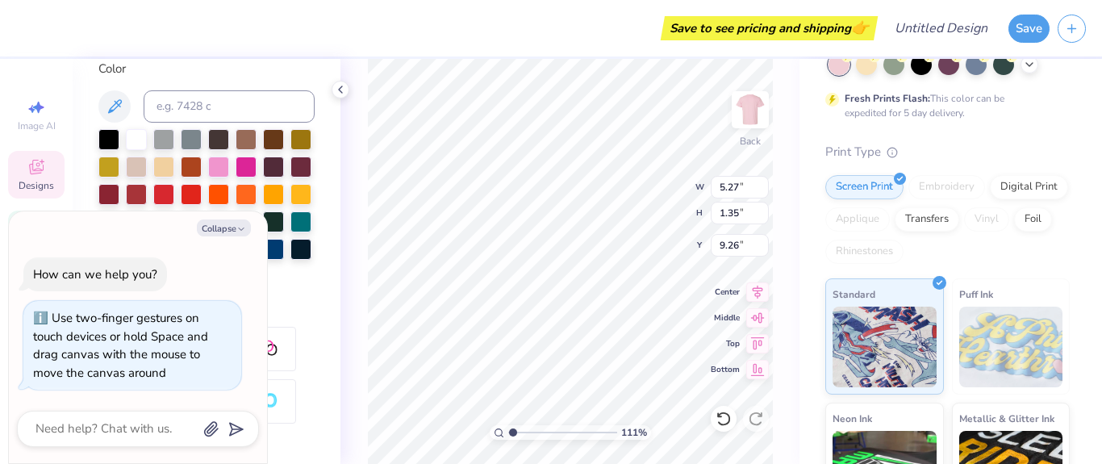
type textarea "x"
type input "1.10679053508215"
type textarea "x"
type input "1.10679053508215"
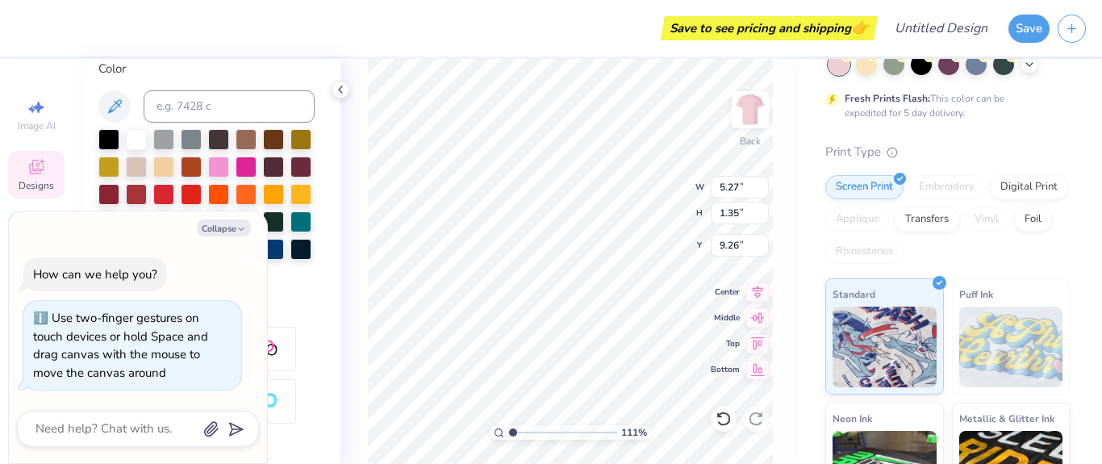
type textarea "x"
type textarea "P"
type input "1.10679053508215"
type textarea "x"
type textarea "Pow"
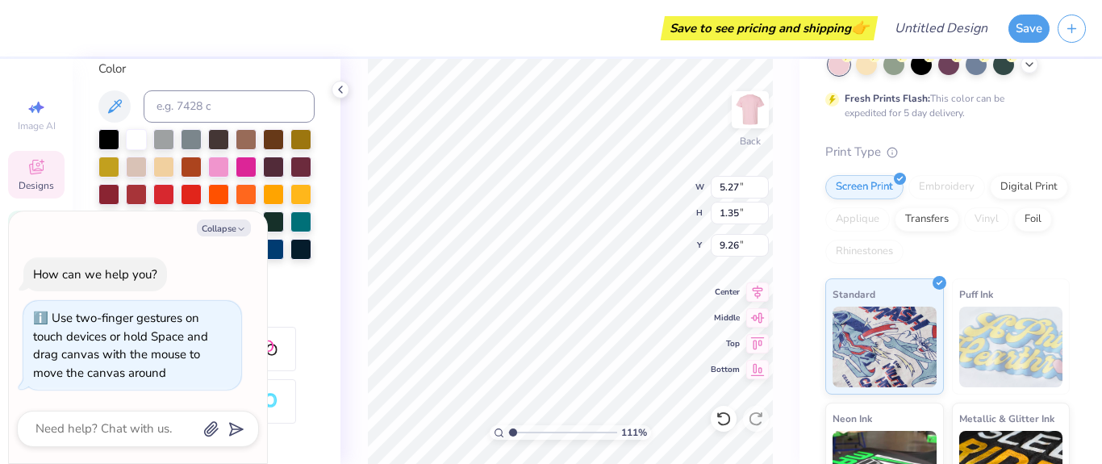
type input "1.10679053508215"
type textarea "x"
type textarea "P"
type input "1.10679053508215"
type textarea "x"
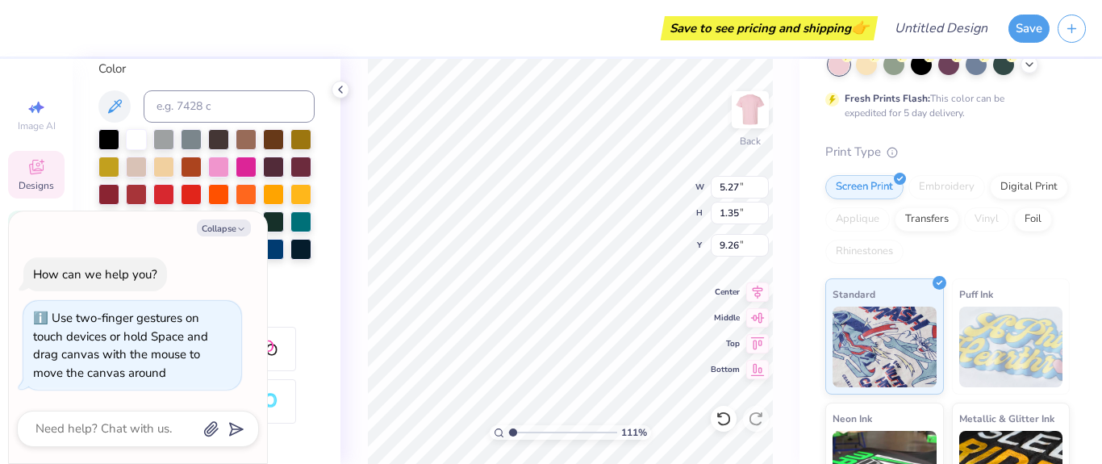
type input "1.10679053508215"
type textarea "x"
type textarea "POW"
type input "1.10679053508215"
type textarea "x"
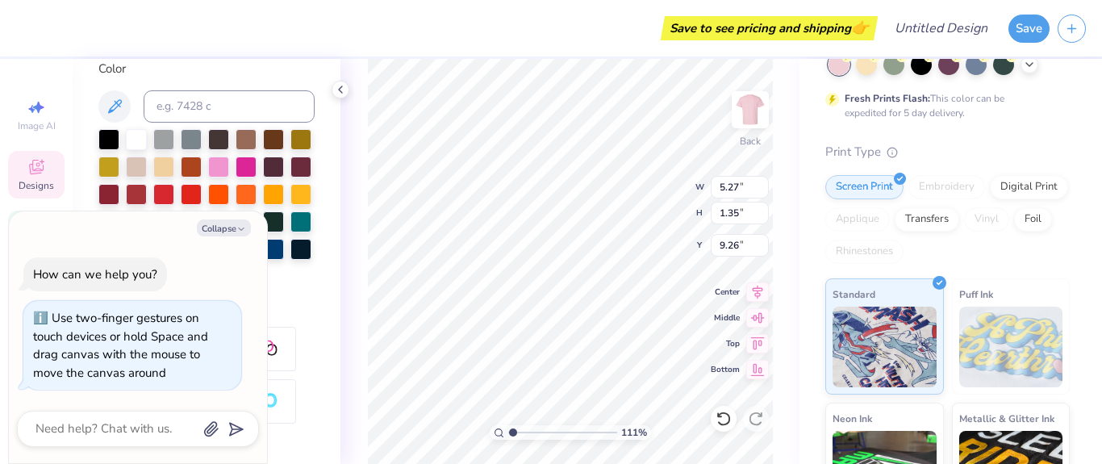
type textarea "POWDERP"
type input "1.10679053508215"
type textarea "x"
type textarea "POWDERPUFF"
type input "1.10679053508215"
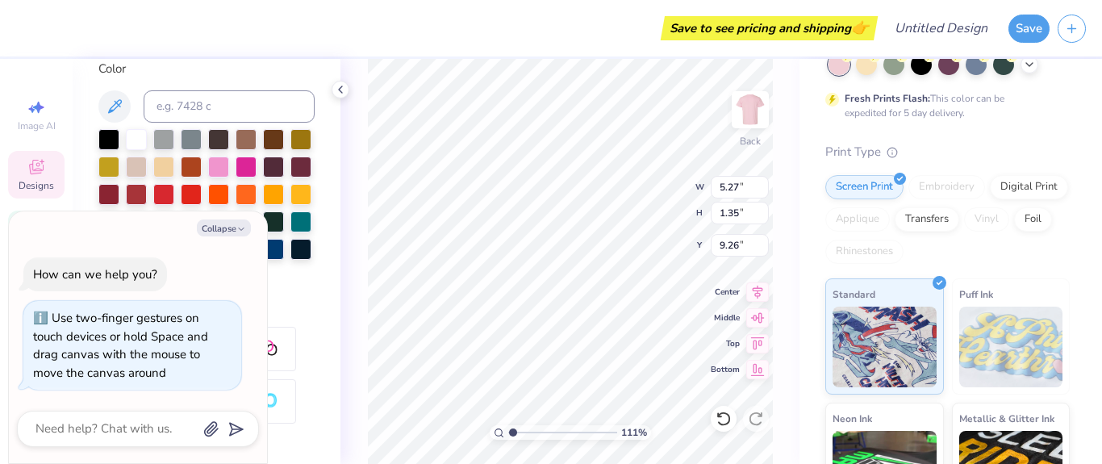
type textarea "x"
click at [365, 291] on div "111 % Back W 5.27 5.27 " H 1.35 1.35 " Y 9.26 9.26 " Center [GEOGRAPHIC_DATA]" at bounding box center [569, 261] width 459 height 405
type input "1.10679053508215"
type textarea "x"
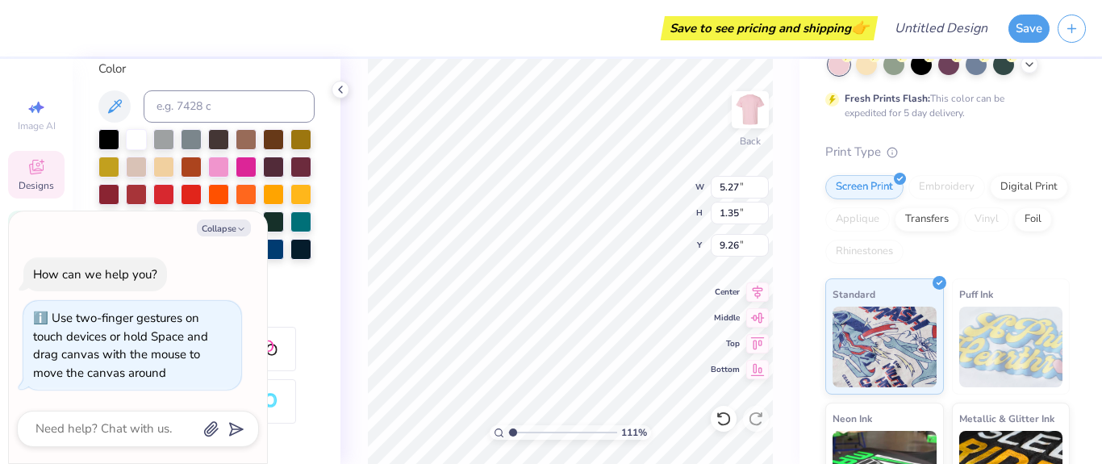
type input "4.11"
type input "0.71"
type input "8.67"
type input "1.10679053508215"
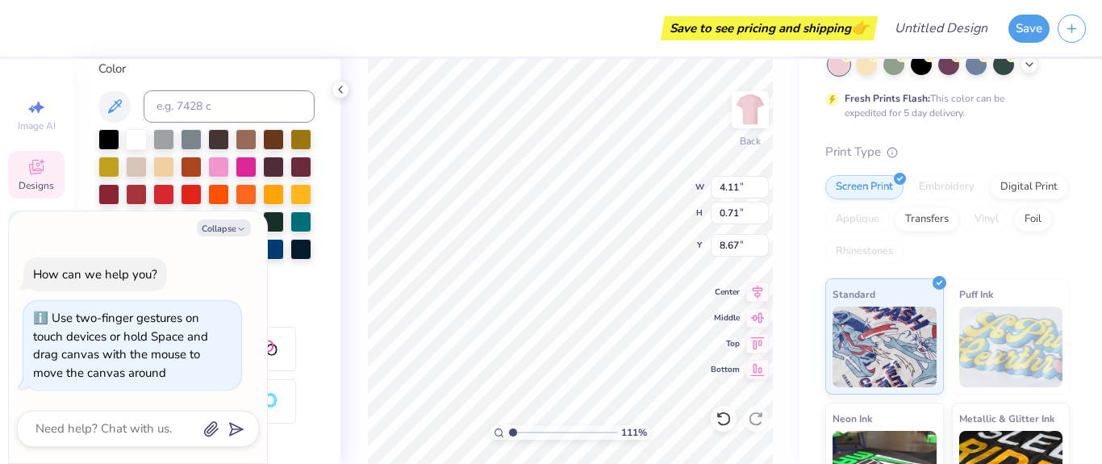
type textarea "x"
type input "1.10679053508215"
type textarea "x"
type input "1.10679053508215"
type textarea "x"
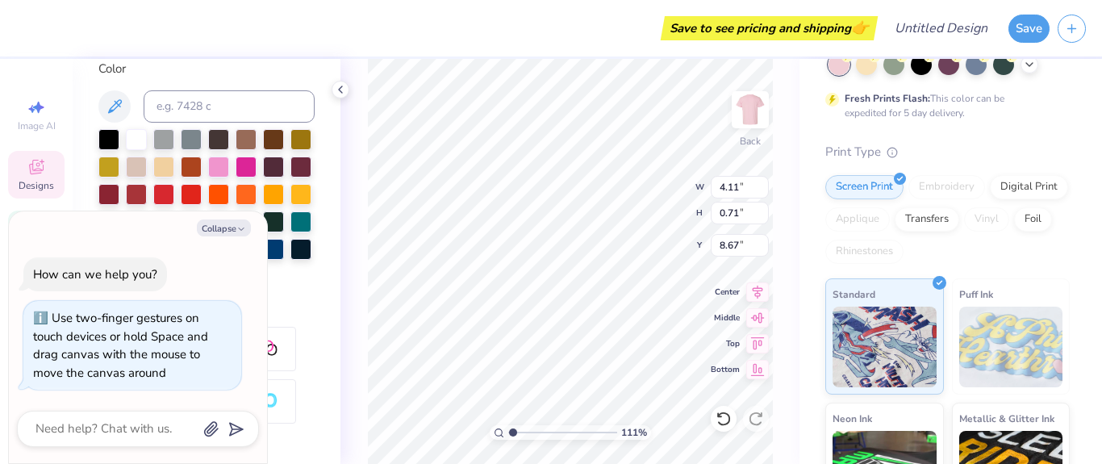
type input "1.10679053508215"
type textarea "x"
type input "1.10679053508215"
type textarea "x"
type textarea "M"
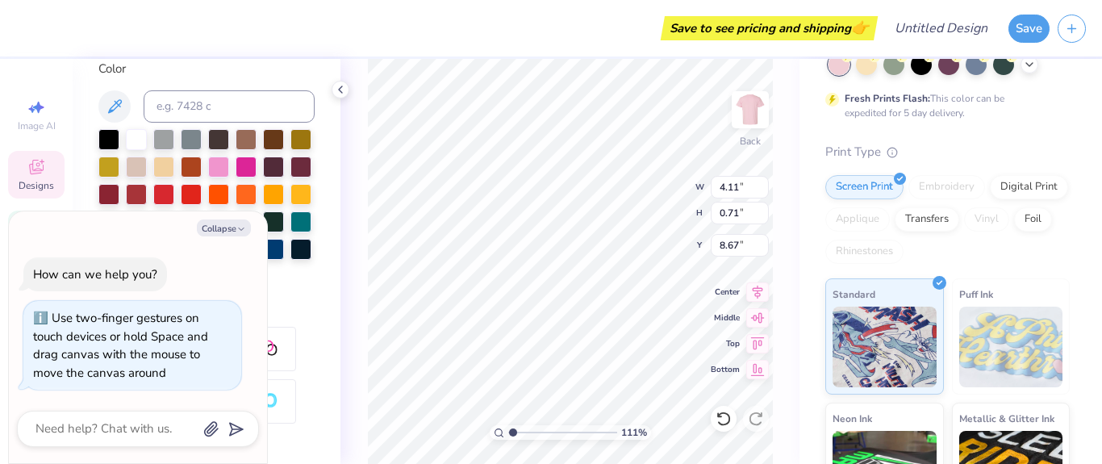
type input "1.10679053508215"
type textarea "x"
type input "1.10679053508215"
type textarea "x"
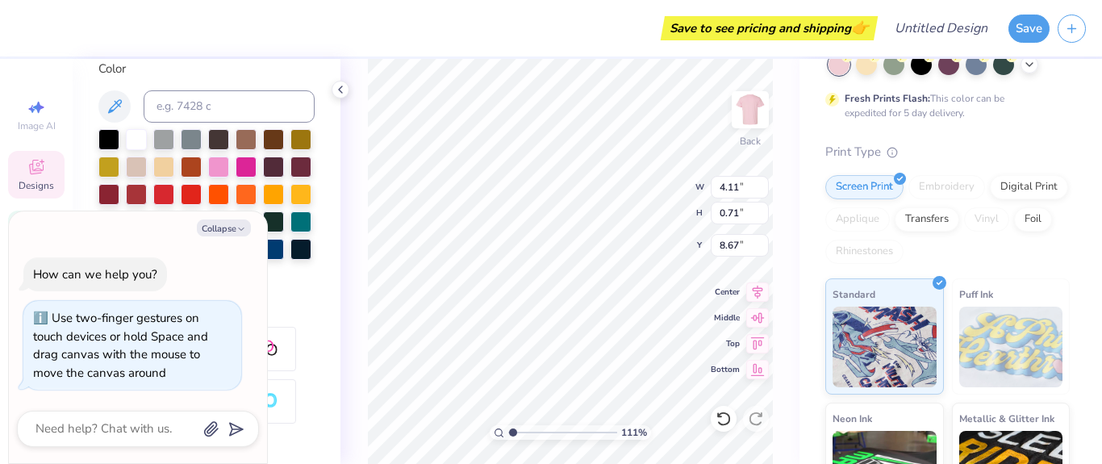
type textarea "Mi"
type input "1.10679053508215"
type textarea "x"
type textarea "Milla"
type input "1.10679053508215"
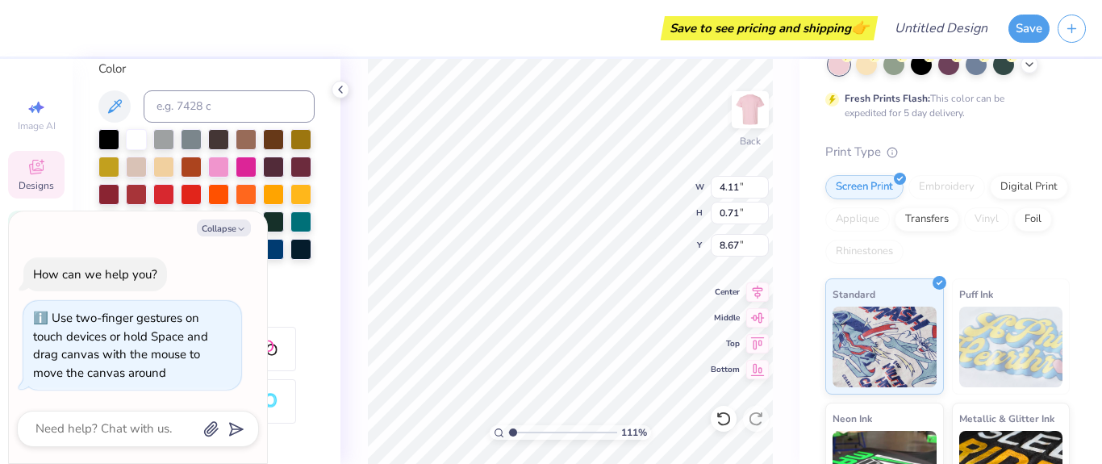
type textarea "x"
type textarea "[PERSON_NAME]"
type input "1.10679053508215"
type textarea "x"
type textarea "[PERSON_NAME] N"
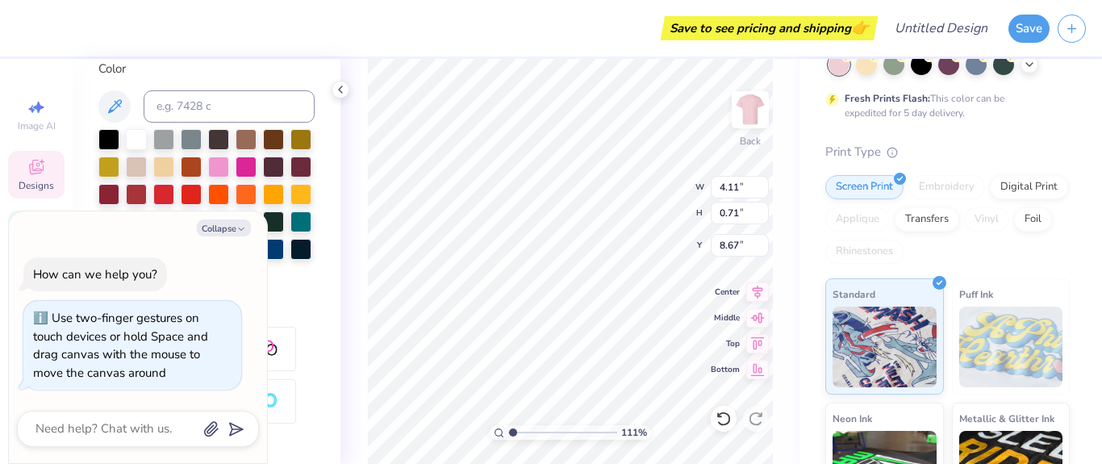
type input "1.10679053508215"
type textarea "x"
type textarea "[PERSON_NAME]"
type input "1.10679053508215"
type textarea "x"
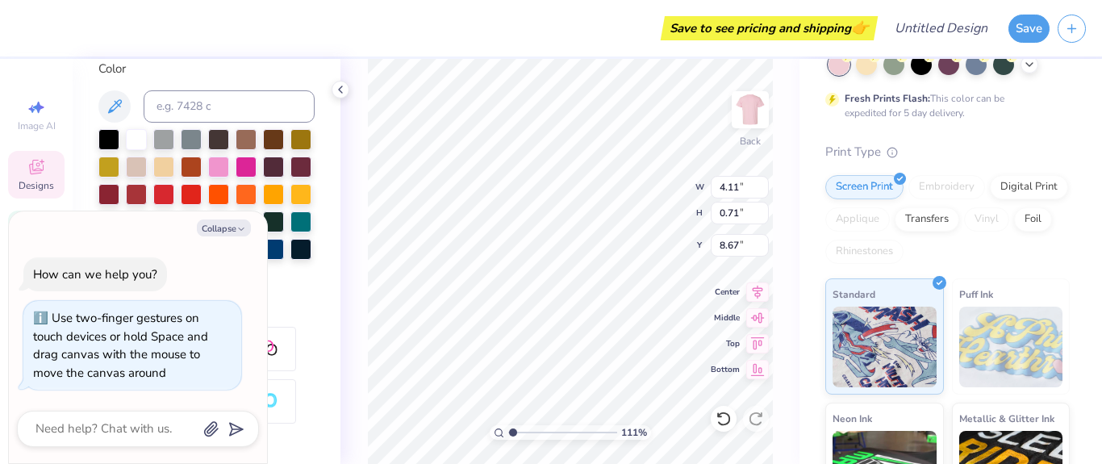
type textarea "[PERSON_NAME] North"
type input "1.10679053508215"
type textarea "x"
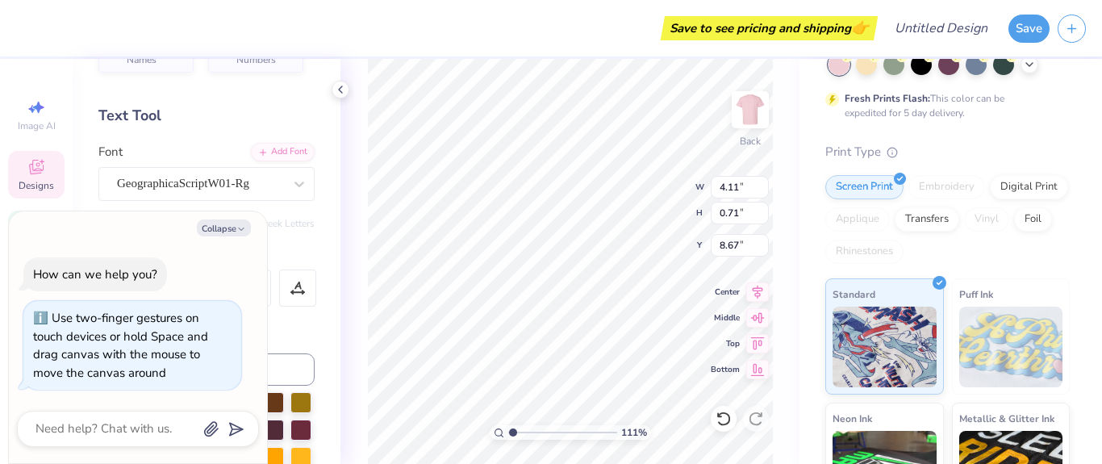
scroll to position [106, 0]
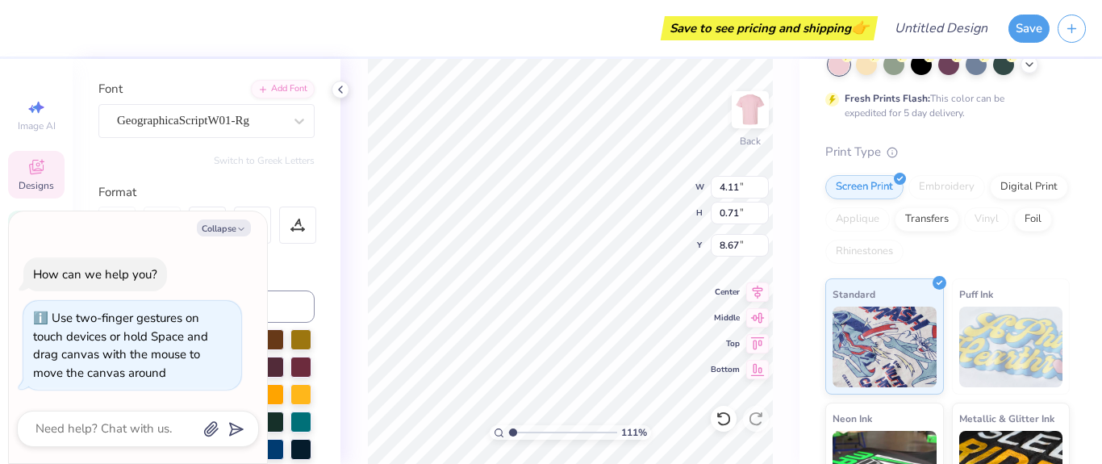
type input "1.10679053508215"
type textarea "x"
type input "10.03"
type input "2.16"
type input "3.92"
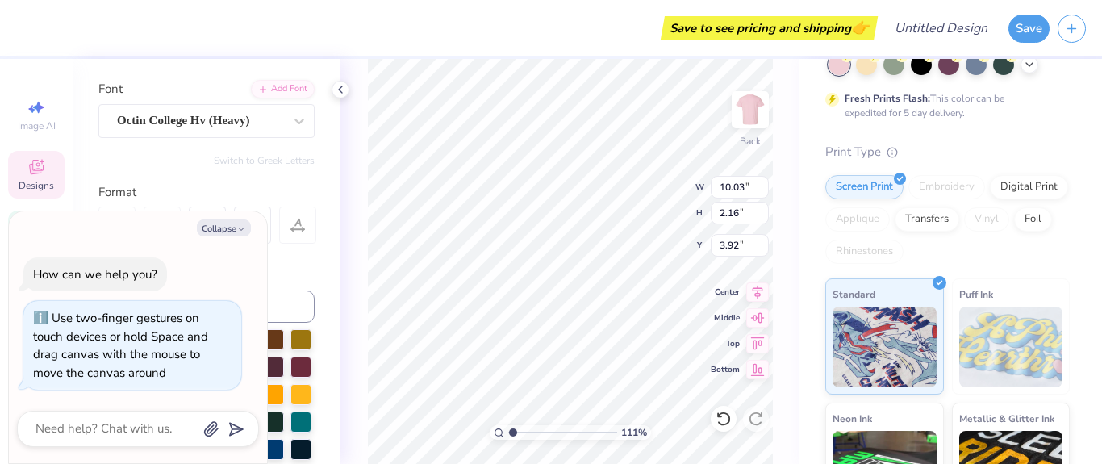
type input "1.10679053508215"
type textarea "x"
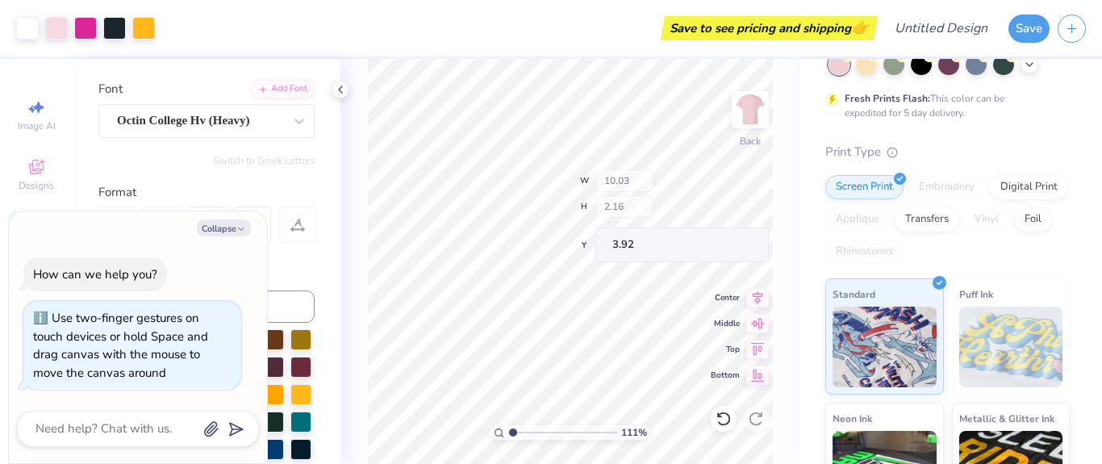
type input "1.10679053508215"
type textarea "x"
type input "1.10679053508215"
type textarea "x"
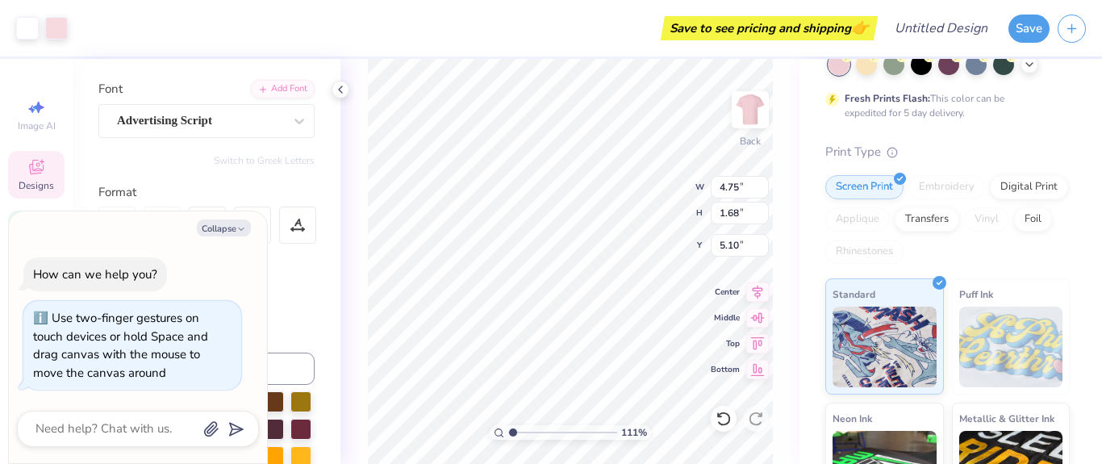
type input "1.10679053508215"
type textarea "x"
type input "1.10679053508215"
type textarea "x"
type input "3.40"
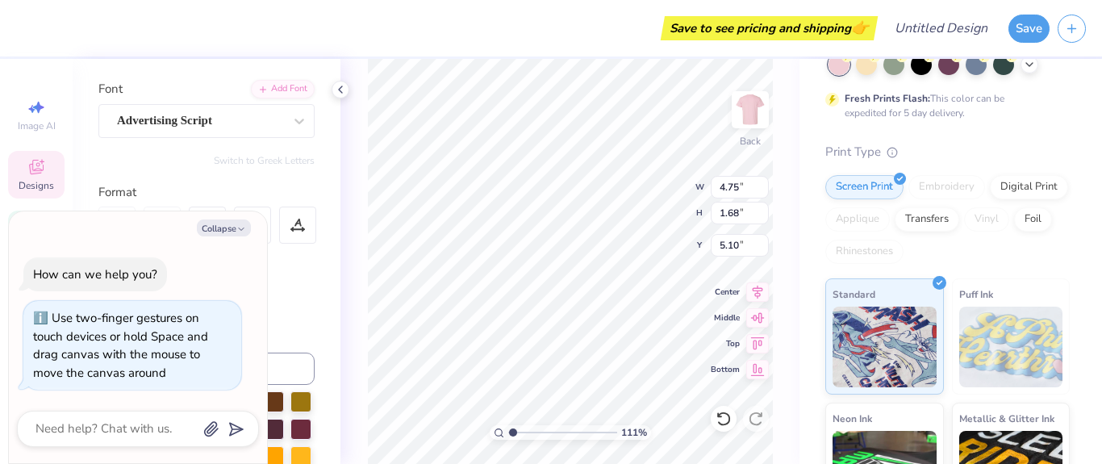
type input "0.58"
type input "8.74"
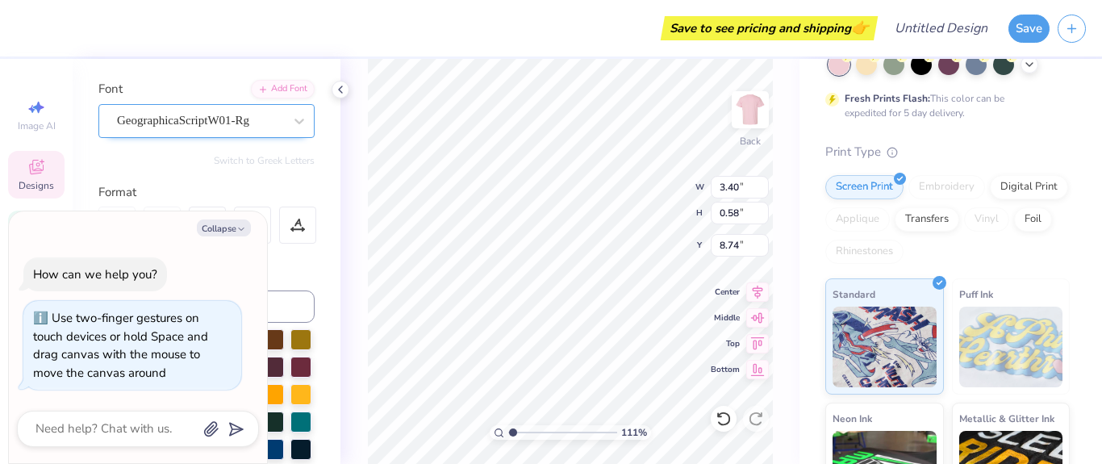
click at [270, 123] on div "GeographicaScriptW01-Rg" at bounding box center [199, 120] width 169 height 25
type input "1.10679053508215"
type textarea "x"
type input "advertising scr"
type textarea "x"
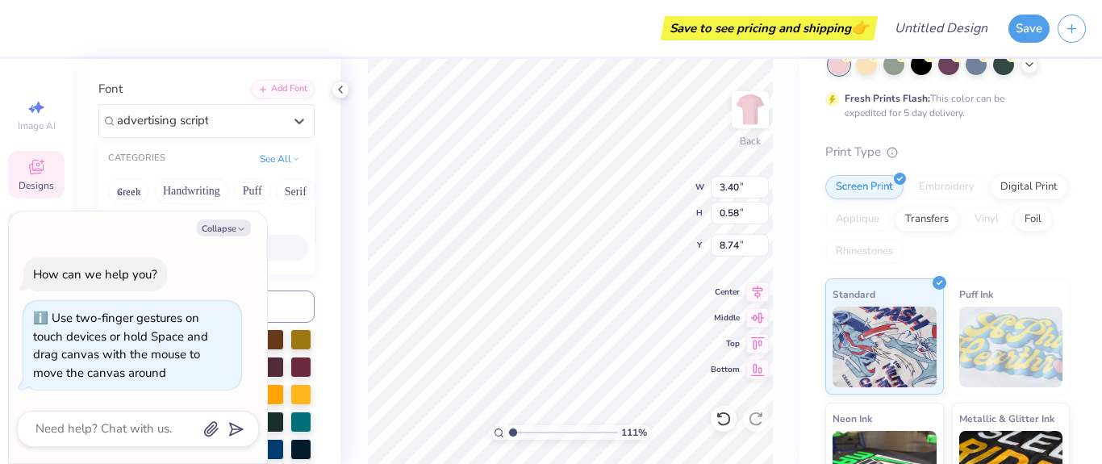
type input "advertising script"
type input "1.10679053508215"
type textarea "x"
type input "1.10679053508215"
type textarea "x"
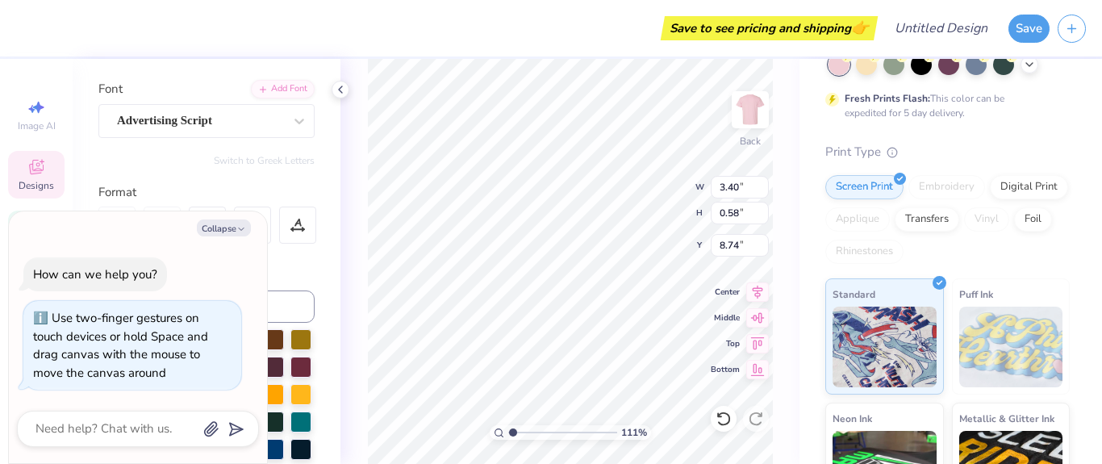
type input "3.36"
type input "0.59"
type input "8.73"
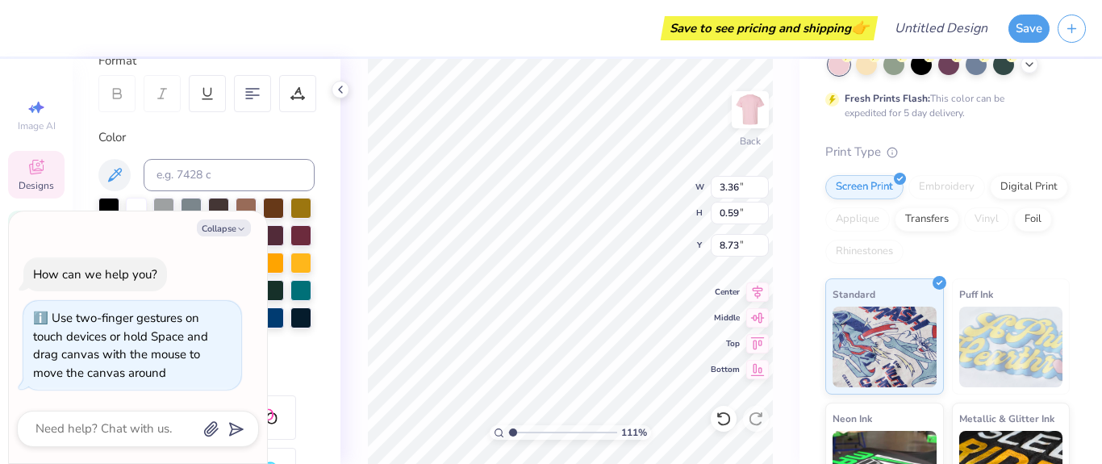
scroll to position [236, 0]
type input "1.10679053508215"
type textarea "x"
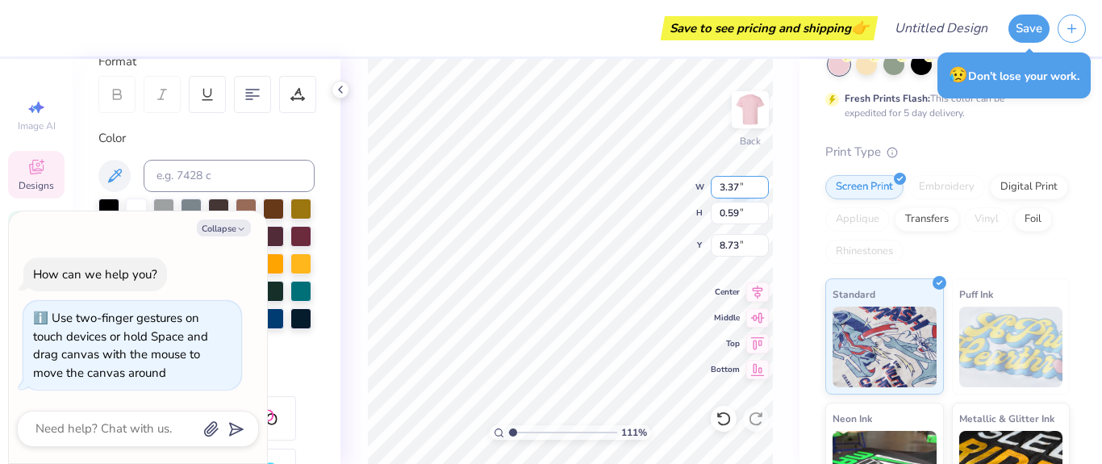
click at [761, 186] on input "3.37" at bounding box center [740, 187] width 58 height 23
click at [762, 184] on input "3.38" at bounding box center [740, 187] width 58 height 23
click at [762, 183] on input "3.39" at bounding box center [740, 187] width 58 height 23
click at [762, 183] on input "3.4" at bounding box center [740, 187] width 58 height 23
type input "3.41"
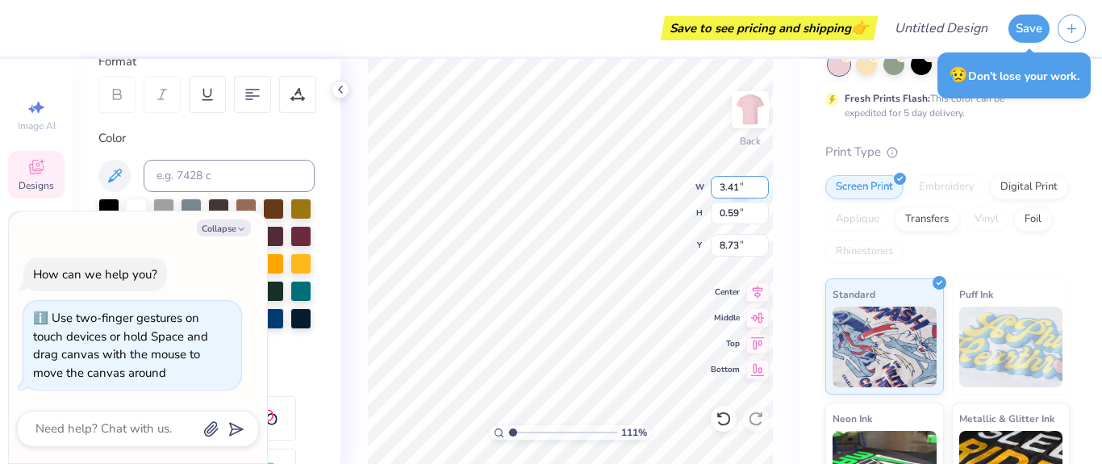
click at [762, 183] on input "3.41" at bounding box center [740, 187] width 58 height 23
click at [762, 207] on input "0.6" at bounding box center [740, 213] width 58 height 23
click at [762, 207] on input "0.61" at bounding box center [740, 213] width 58 height 23
type input "0.62"
click at [761, 207] on input "0.62" at bounding box center [740, 213] width 58 height 23
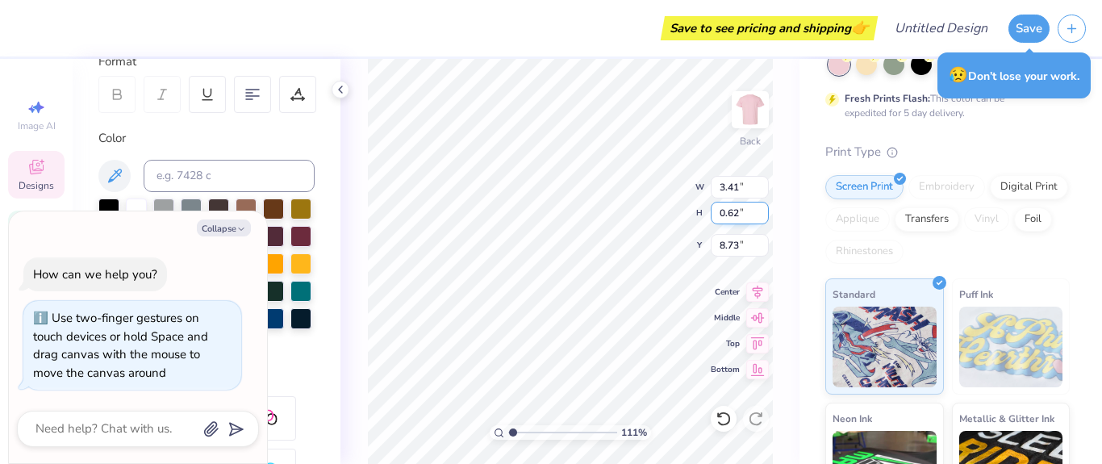
type input "1.10679053508215"
type textarea "x"
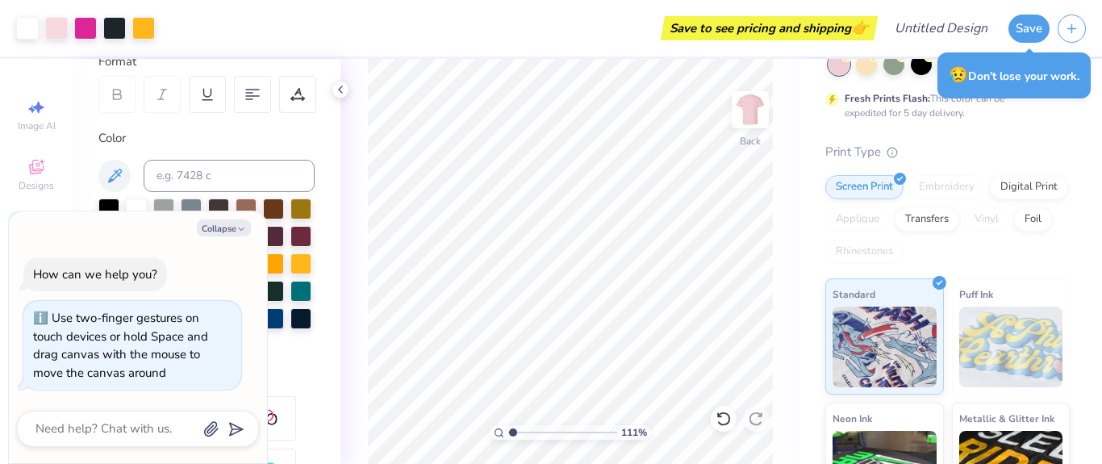
type input "1.10679053508215"
type textarea "x"
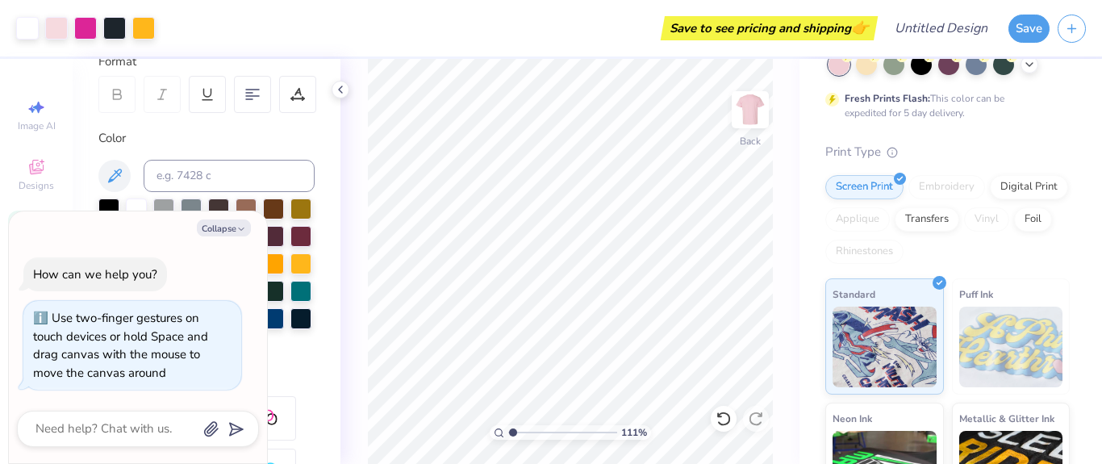
type input "1.10679053508215"
type textarea "x"
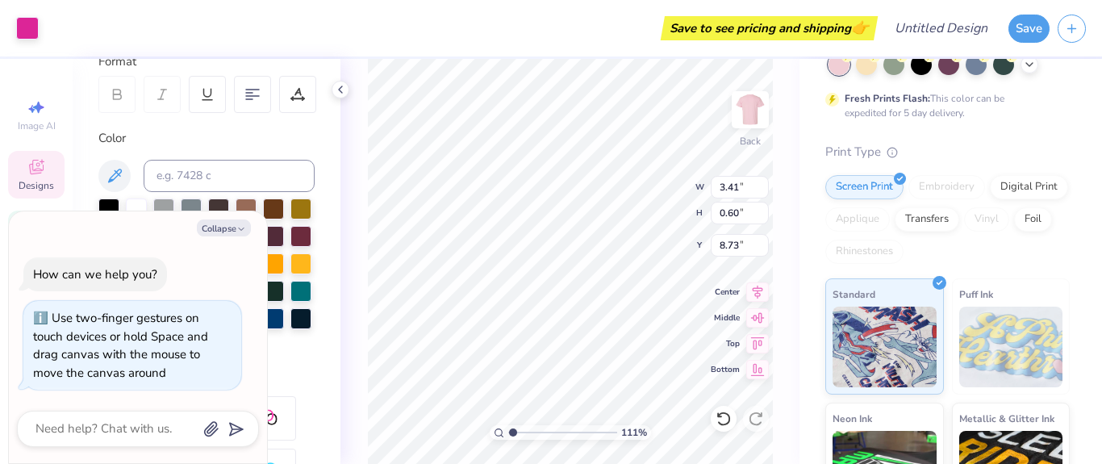
type input "1.10679053508215"
type textarea "x"
type input "1.10679053508215"
type textarea "x"
type input "1.10679053508215"
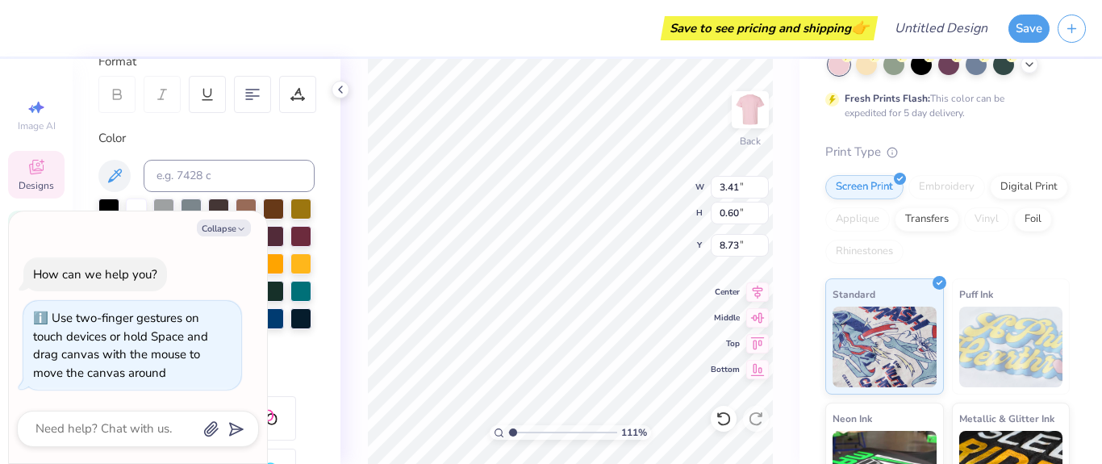
type textarea "x"
type input "8.65"
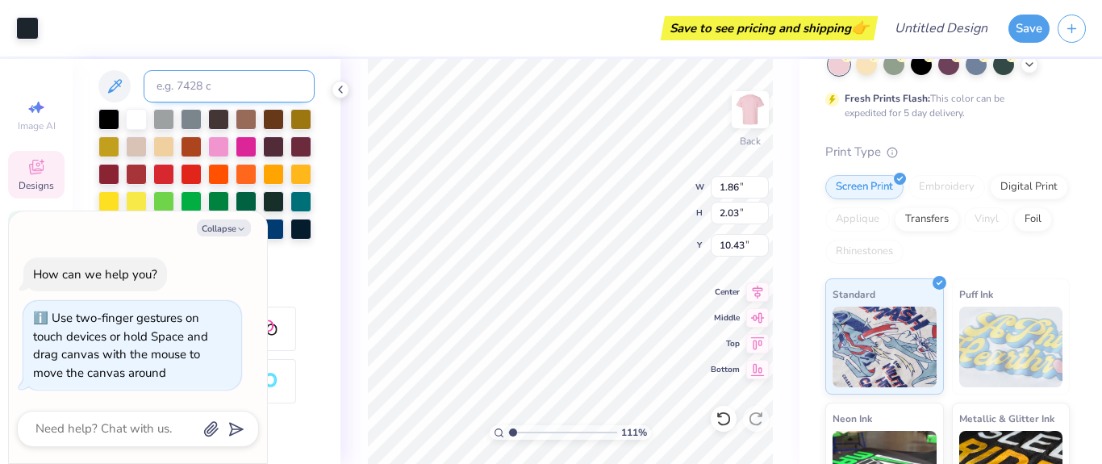
scroll to position [331, 0]
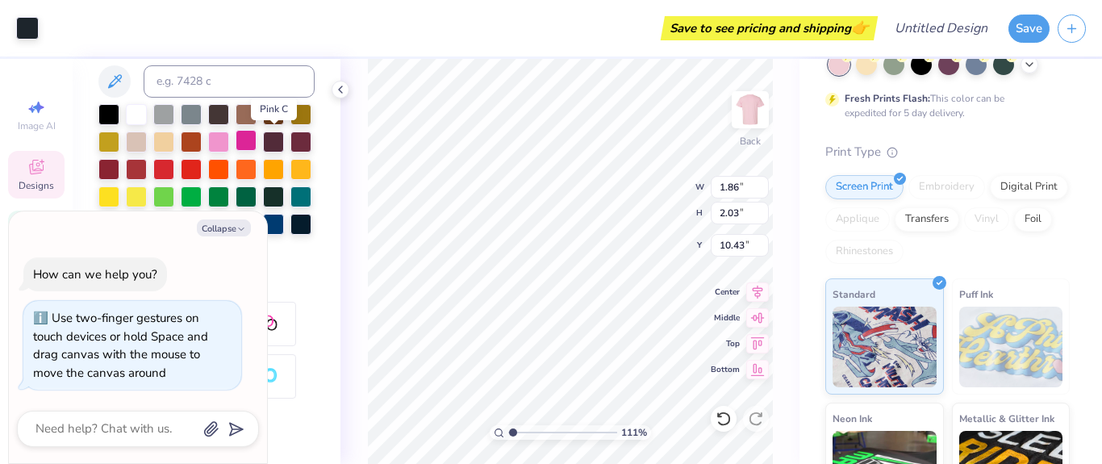
click at [257, 140] on div at bounding box center [246, 140] width 21 height 21
